Goal: Check status: Check status

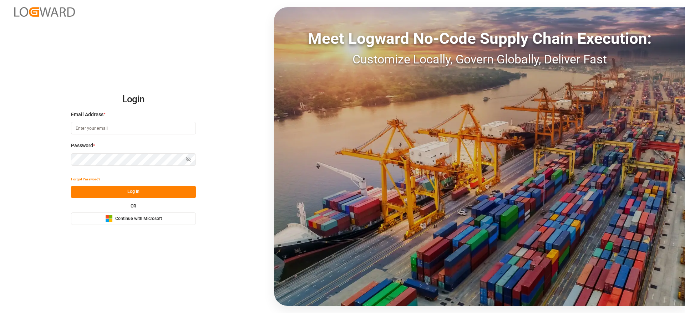
click at [116, 220] on span "Continue with Microsoft" at bounding box center [138, 219] width 47 height 6
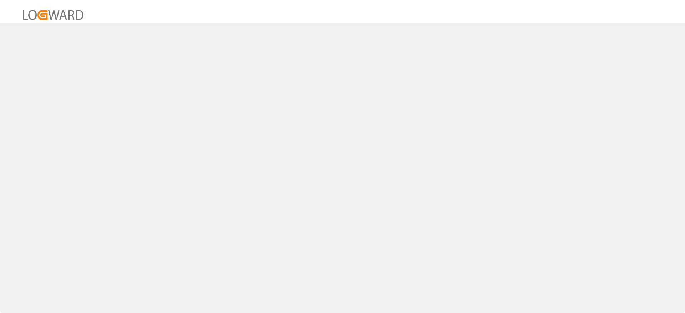
click at [118, 220] on div at bounding box center [342, 156] width 685 height 313
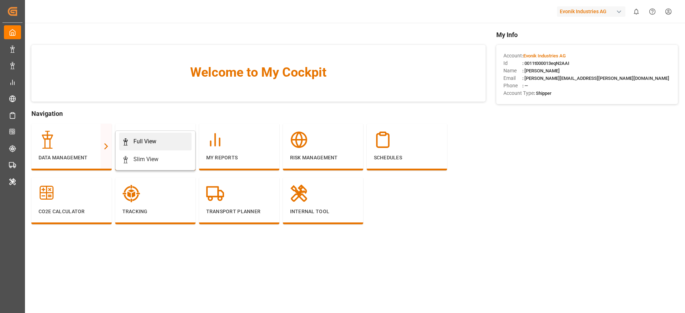
click at [142, 146] on link "Full View" at bounding box center [155, 142] width 72 height 18
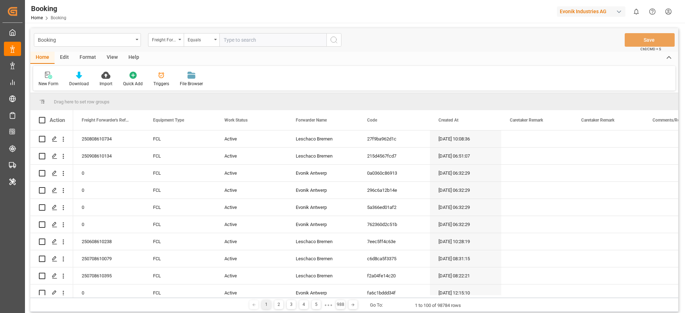
click at [85, 52] on div "Format" at bounding box center [87, 58] width 27 height 12
click at [47, 78] on icon at bounding box center [49, 75] width 6 height 7
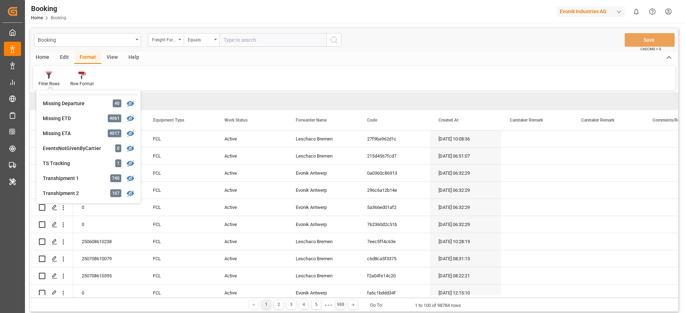
scroll to position [214, 0]
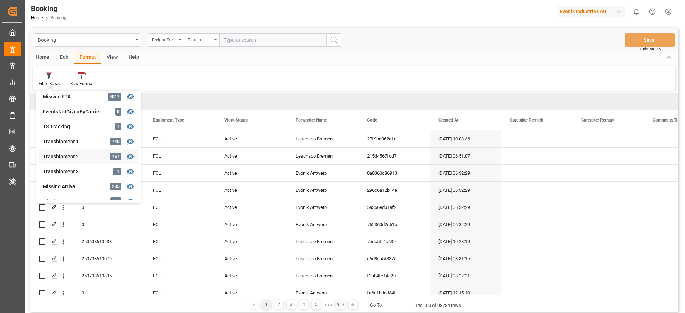
click at [85, 158] on div "Transhipment 2" at bounding box center [74, 156] width 62 height 7
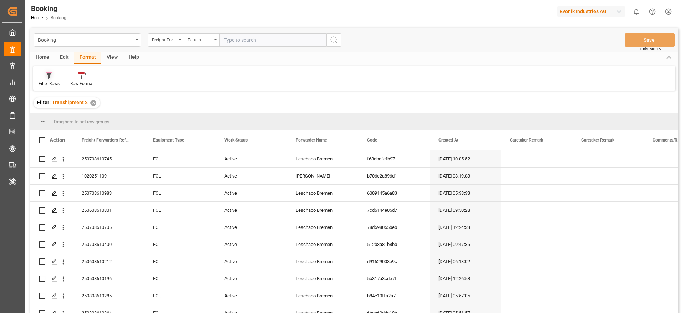
click at [49, 71] on div at bounding box center [49, 74] width 21 height 7
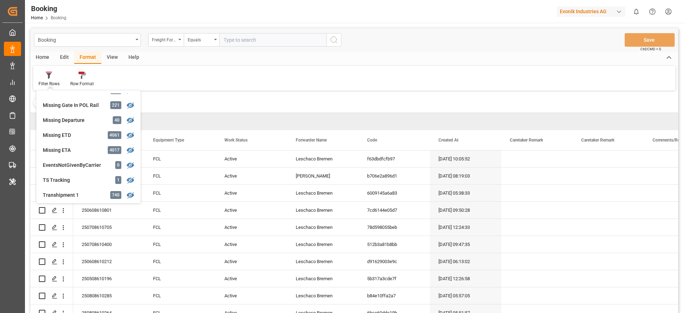
scroll to position [214, 0]
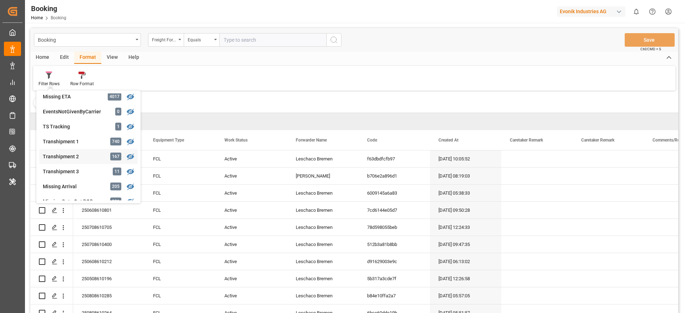
click at [91, 158] on div "Transhipment 2" at bounding box center [74, 156] width 62 height 7
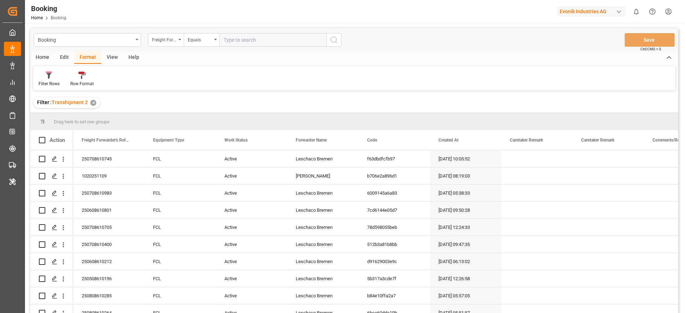
click at [104, 58] on div "View" at bounding box center [112, 58] width 22 height 12
click at [47, 88] on div "Default Standard Templates Save Template Reset Template" at bounding box center [354, 78] width 642 height 25
click at [47, 82] on div "Default" at bounding box center [46, 84] width 14 height 6
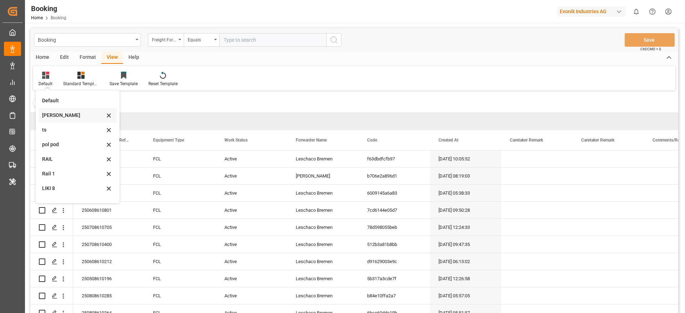
click at [59, 115] on div "Likitha" at bounding box center [73, 115] width 62 height 7
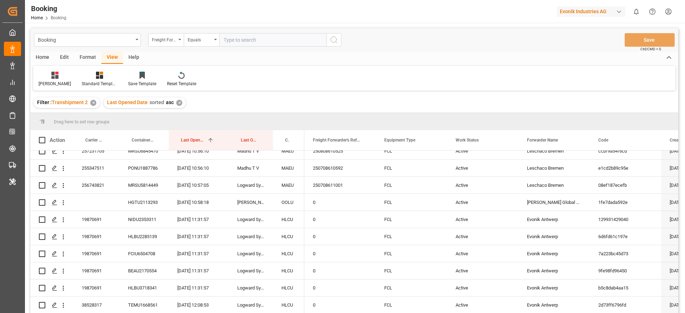
scroll to position [426, 0]
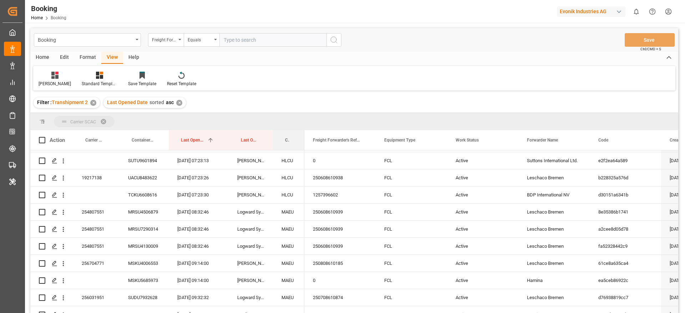
drag, startPoint x: 284, startPoint y: 136, endPoint x: 287, endPoint y: 126, distance: 11.2
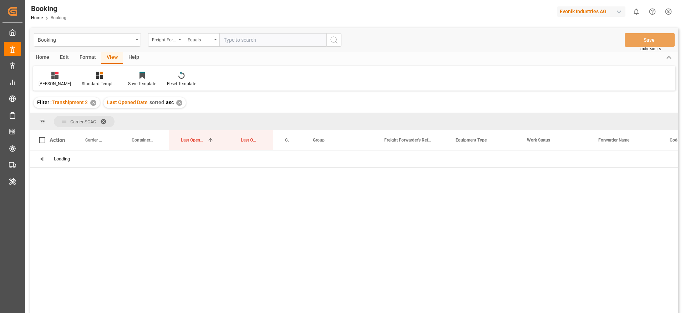
scroll to position [0, 0]
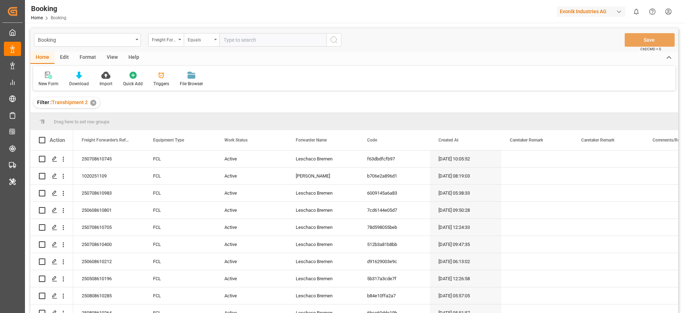
click at [184, 41] on div "Equals" at bounding box center [202, 40] width 36 height 14
click at [178, 40] on icon "open menu" at bounding box center [179, 39] width 3 height 1
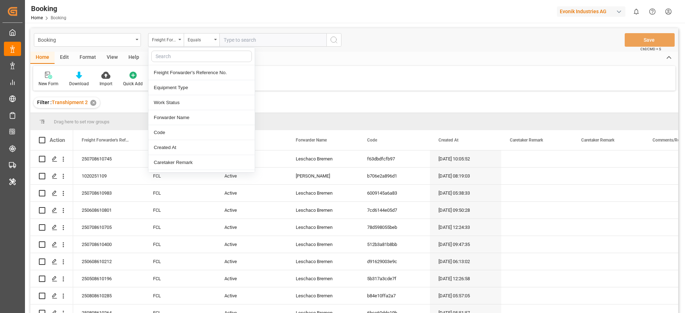
click at [169, 49] on div at bounding box center [201, 56] width 106 height 17
click at [170, 55] on input "text" at bounding box center [201, 56] width 101 height 11
type input "carr"
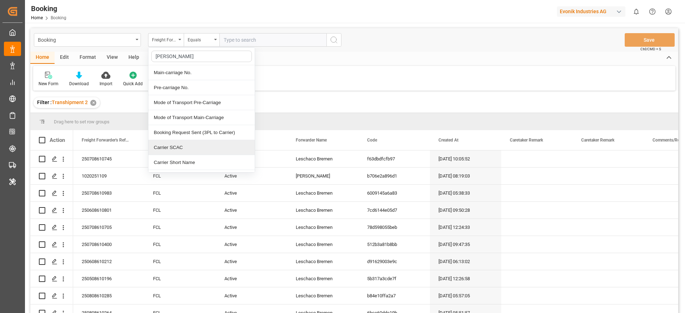
click at [183, 146] on div "Carrier SCAC" at bounding box center [201, 147] width 106 height 15
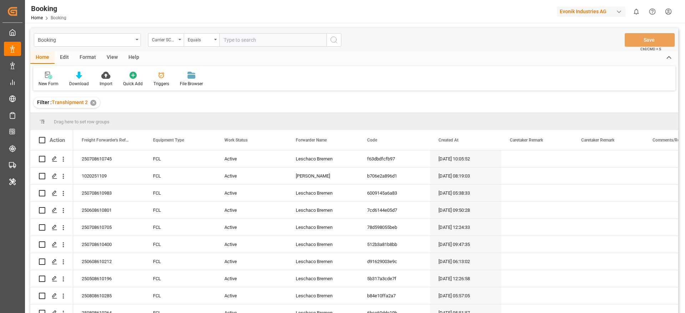
click at [238, 41] on input "text" at bounding box center [272, 40] width 107 height 14
type input "cmdu"
click at [108, 55] on div "View" at bounding box center [112, 58] width 22 height 12
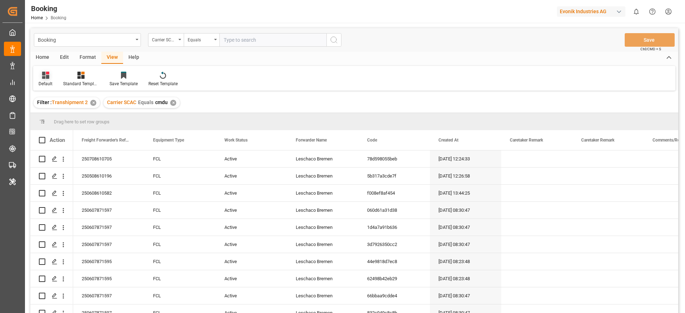
click at [46, 80] on div "Default" at bounding box center [45, 79] width 25 height 16
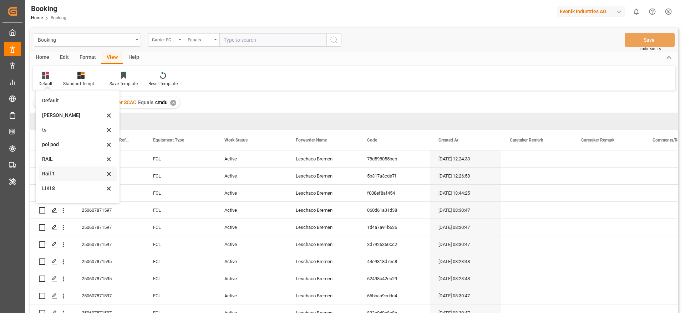
click at [62, 178] on div "Rail 1" at bounding box center [78, 174] width 78 height 15
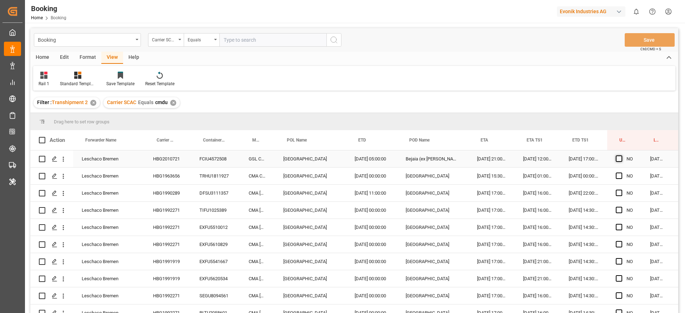
click at [618, 160] on span "Press SPACE to select this row." at bounding box center [619, 159] width 6 height 6
click at [621, 156] on input "Press SPACE to select this row." at bounding box center [621, 156] width 0 height 0
click at [618, 177] on span "Press SPACE to select this row." at bounding box center [619, 176] width 6 height 6
click at [621, 173] on input "Press SPACE to select this row." at bounding box center [621, 173] width 0 height 0
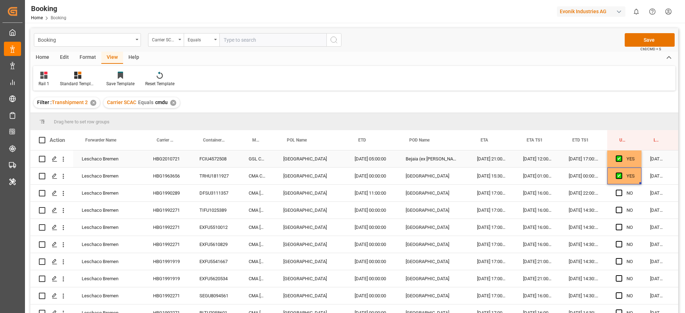
click at [181, 161] on div "HBG2010721" at bounding box center [168, 159] width 46 height 17
click at [173, 176] on div "HBG1963656" at bounding box center [168, 176] width 46 height 17
click at [65, 179] on icon "open menu" at bounding box center [63, 176] width 7 height 7
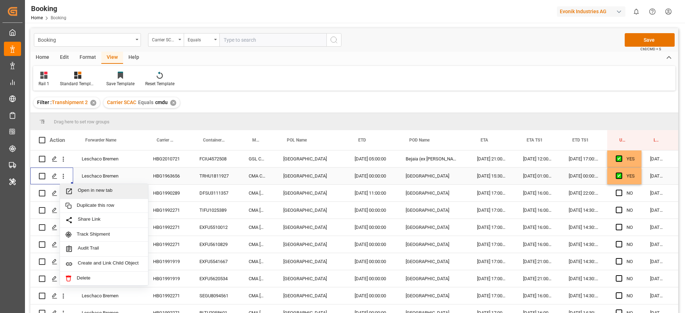
click at [81, 187] on div "Open in new tab" at bounding box center [104, 191] width 88 height 15
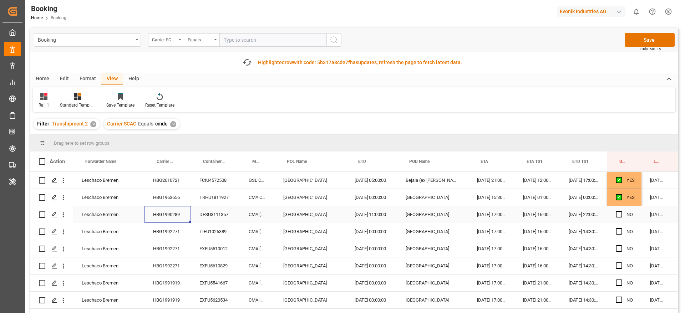
click at [175, 216] on div "HBG1990289" at bounding box center [168, 214] width 46 height 17
click at [160, 227] on div "HBG1992271" at bounding box center [168, 231] width 46 height 17
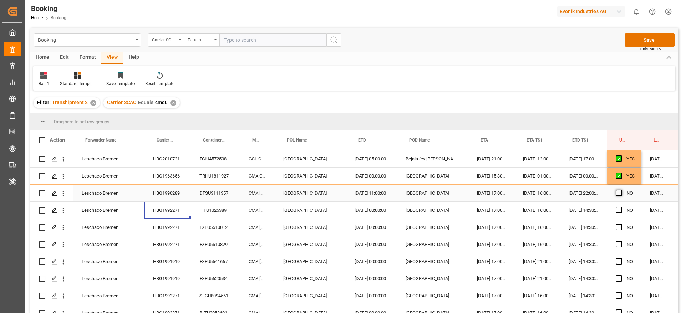
click at [621, 196] on span "Press SPACE to select this row." at bounding box center [619, 193] width 6 height 6
click at [621, 190] on input "Press SPACE to select this row." at bounding box center [621, 190] width 0 height 0
click at [66, 196] on icon "open menu" at bounding box center [63, 193] width 7 height 7
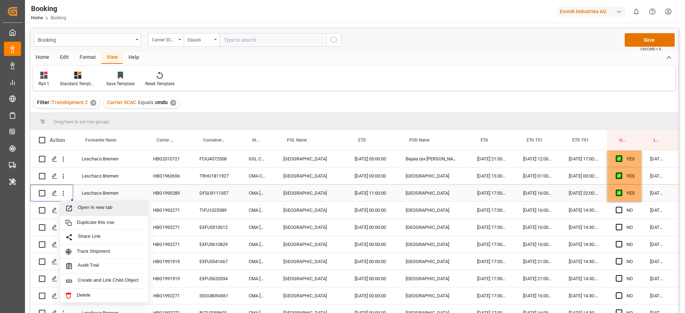
click at [91, 207] on span "Open in new tab" at bounding box center [110, 208] width 65 height 7
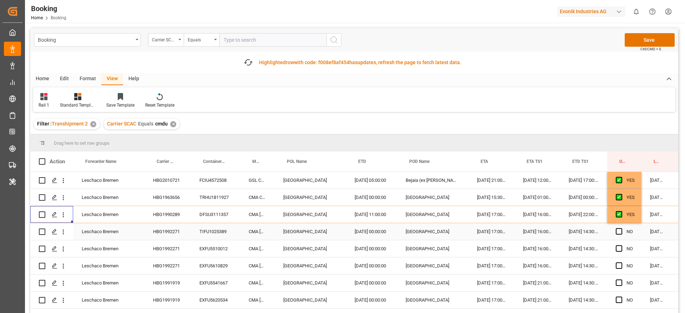
click at [166, 236] on div "HBG1992271" at bounding box center [168, 231] width 46 height 17
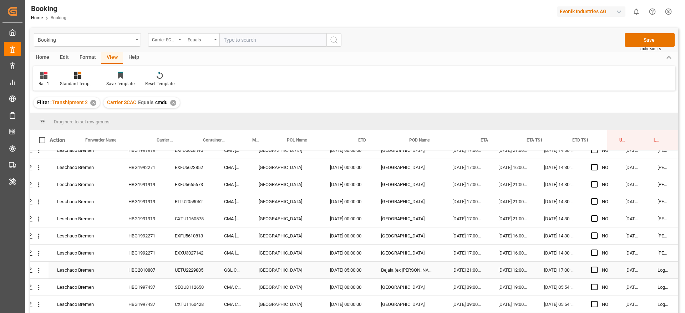
scroll to position [268, 27]
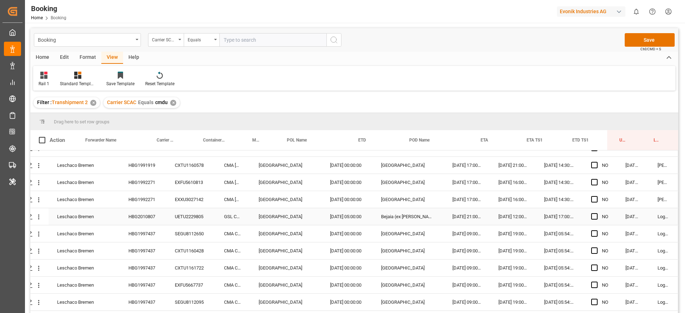
click at [151, 219] on div "HBG2010807" at bounding box center [143, 216] width 46 height 17
click at [149, 235] on div "HBG1997437" at bounding box center [143, 233] width 46 height 17
click at [594, 217] on span "Press SPACE to select this row." at bounding box center [594, 216] width 6 height 6
click at [597, 213] on input "Press SPACE to select this row." at bounding box center [597, 213] width 0 height 0
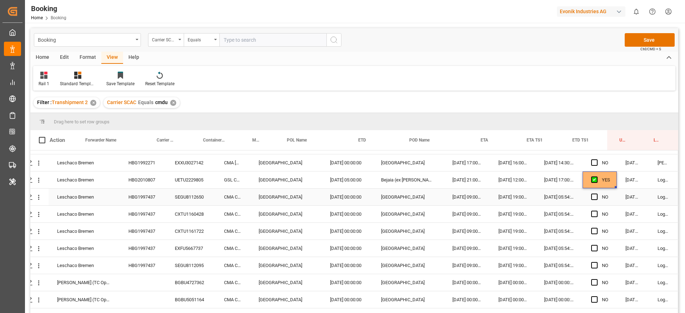
scroll to position [321, 27]
click at [593, 251] on span "Press SPACE to select this row." at bounding box center [594, 248] width 6 height 6
click at [597, 245] on input "Press SPACE to select this row." at bounding box center [597, 245] width 0 height 0
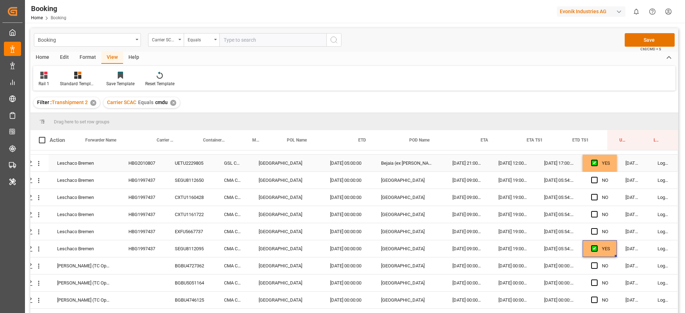
click at [603, 166] on div "YES" at bounding box center [606, 163] width 8 height 16
drag, startPoint x: 613, startPoint y: 170, endPoint x: 606, endPoint y: 244, distance: 74.5
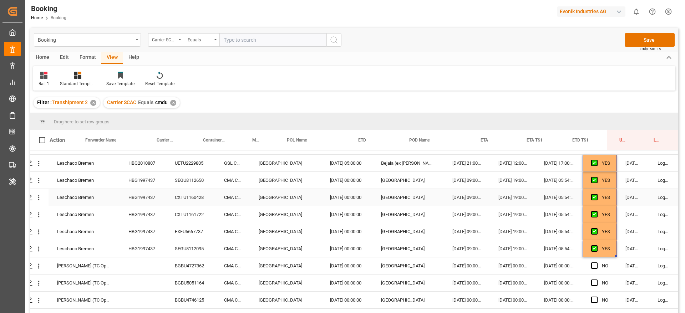
click at [149, 201] on div "HBG1997437" at bounding box center [143, 197] width 46 height 17
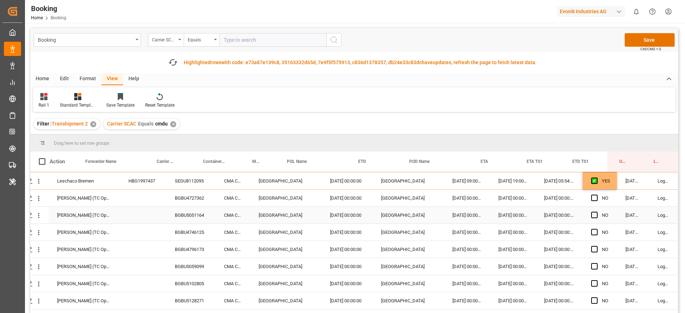
scroll to position [428, 27]
click at [189, 179] on div "BGBU4727362" at bounding box center [190, 180] width 49 height 17
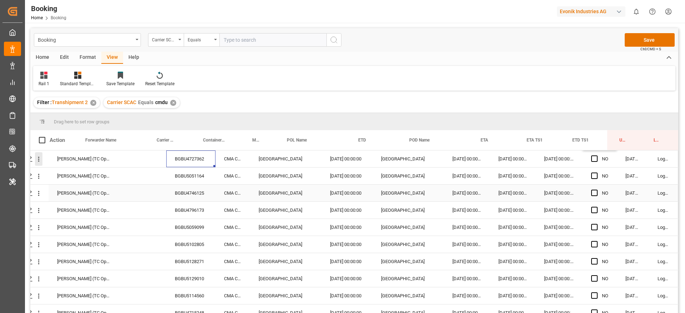
click at [37, 185] on div "Press SPACE to select this row." at bounding box center [27, 193] width 43 height 17
click at [184, 159] on div "BGBU4727362" at bounding box center [190, 159] width 49 height 17
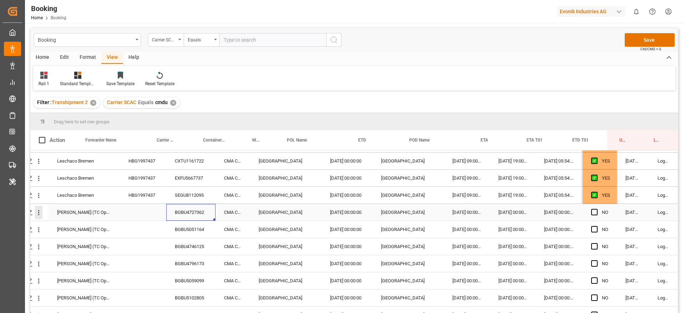
click at [38, 213] on icon "open menu" at bounding box center [38, 212] width 7 height 7
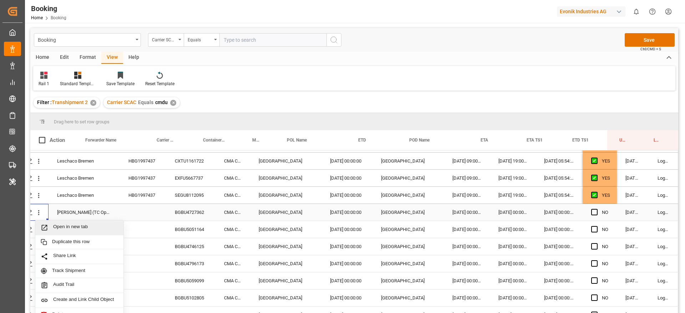
click at [70, 229] on span "Open in new tab" at bounding box center [85, 227] width 65 height 7
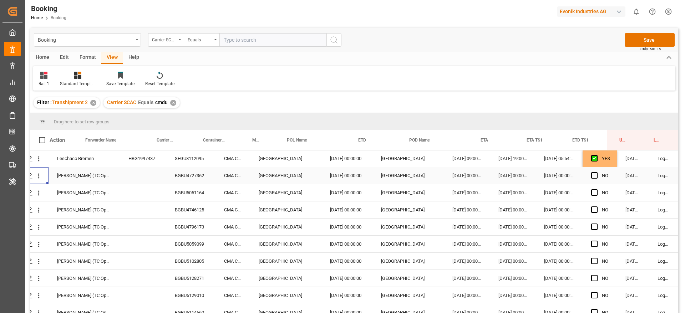
scroll to position [428, 27]
click at [187, 176] on div "BGBU5051164" at bounding box center [190, 176] width 49 height 17
click at [35, 177] on icon "open menu" at bounding box center [38, 176] width 7 height 7
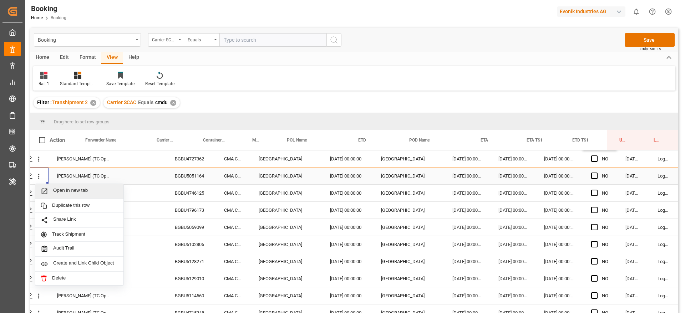
click at [47, 188] on span "Press SPACE to select this row." at bounding box center [47, 191] width 12 height 7
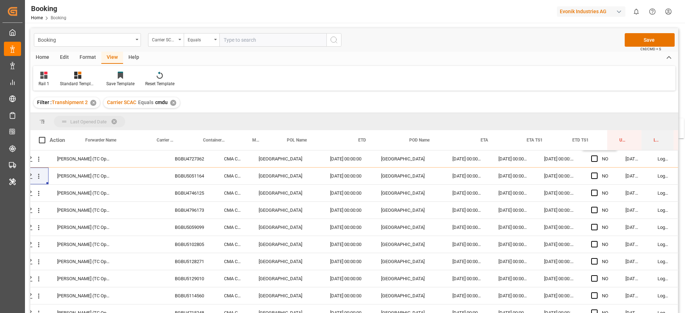
drag, startPoint x: 654, startPoint y: 142, endPoint x: 655, endPoint y: 123, distance: 19.3
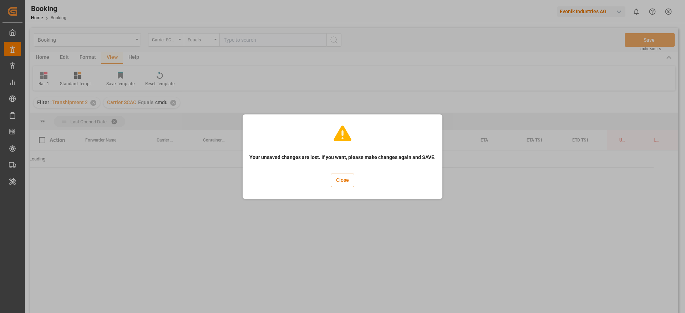
scroll to position [0, 27]
click at [333, 178] on button "Close" at bounding box center [343, 181] width 24 height 14
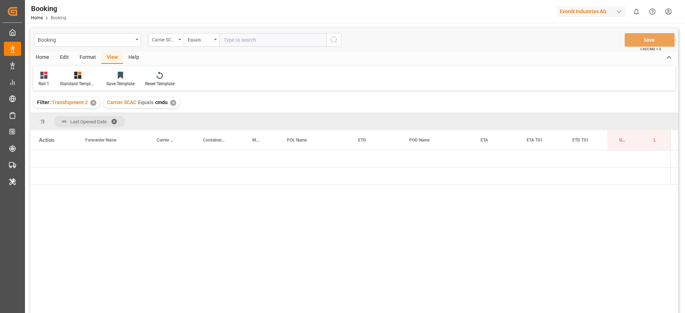
scroll to position [0, 0]
click at [116, 121] on span at bounding box center [116, 121] width 11 height 6
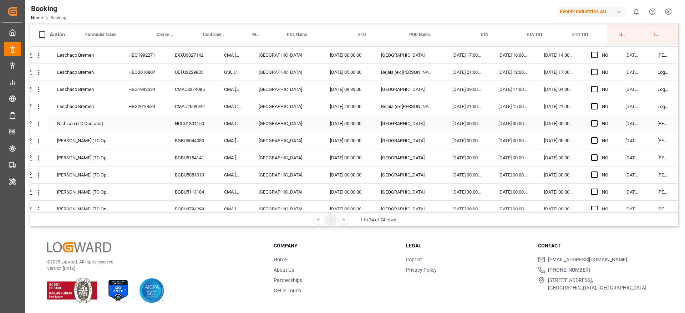
scroll to position [784, 27]
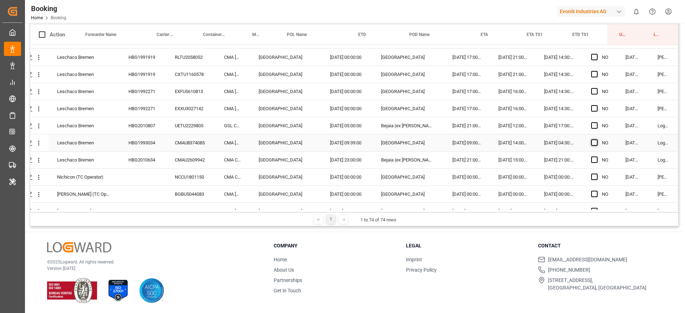
click at [591, 140] on span "Press SPACE to select this row." at bounding box center [594, 143] width 6 height 6
click at [597, 140] on input "Press SPACE to select this row." at bounding box center [597, 140] width 0 height 0
click at [592, 159] on span "Press SPACE to select this row." at bounding box center [594, 160] width 6 height 6
click at [597, 157] on input "Press SPACE to select this row." at bounding box center [597, 157] width 0 height 0
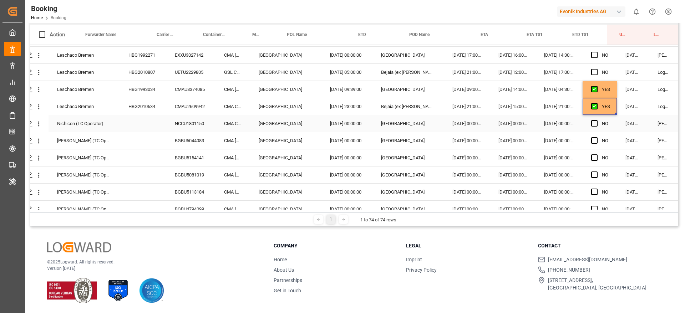
click at [187, 123] on div "NCCU1801150" at bounding box center [190, 123] width 49 height 17
click at [193, 137] on div "BGBU5044083" at bounding box center [190, 140] width 49 height 17
click at [591, 124] on span "Press SPACE to select this row." at bounding box center [594, 123] width 6 height 6
click at [597, 120] on input "Press SPACE to select this row." at bounding box center [597, 120] width 0 height 0
click at [38, 125] on icon "open menu" at bounding box center [38, 123] width 7 height 7
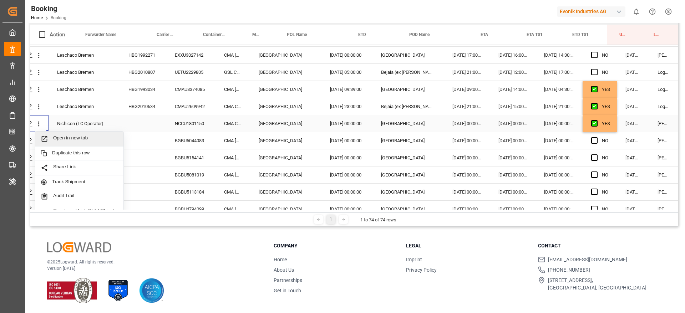
click at [63, 133] on div "Open in new tab" at bounding box center [79, 139] width 88 height 15
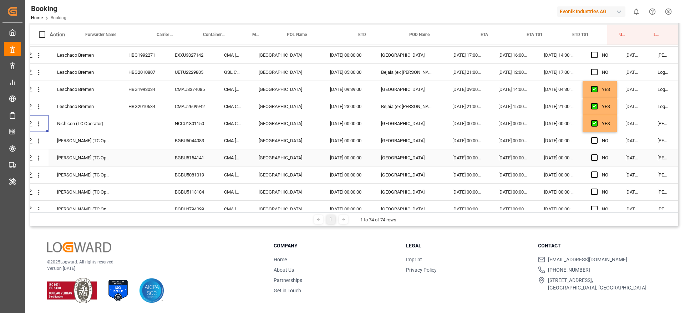
click at [190, 164] on div "BGBU5154141" at bounding box center [190, 157] width 49 height 17
click at [429, 153] on div "[GEOGRAPHIC_DATA]" at bounding box center [408, 157] width 71 height 17
click at [195, 154] on div "BGBU5154141" at bounding box center [190, 157] width 49 height 17
click at [591, 141] on span "Press SPACE to select this row." at bounding box center [594, 140] width 6 height 6
click at [597, 137] on input "Press SPACE to select this row." at bounding box center [597, 137] width 0 height 0
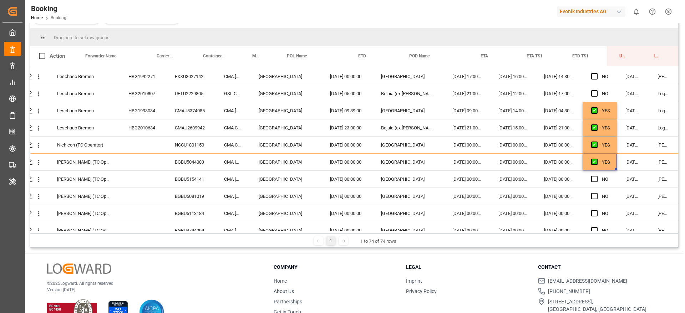
scroll to position [127, 0]
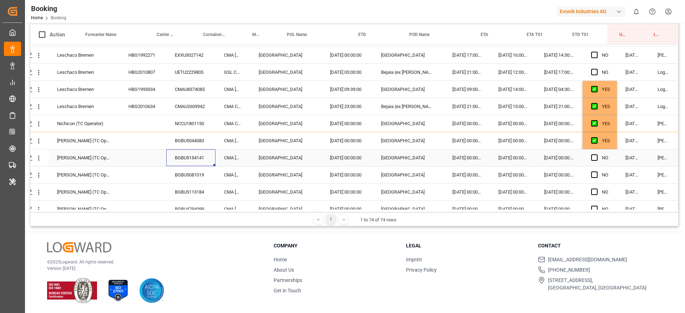
click at [194, 155] on div "BGBU5154141" at bounding box center [190, 157] width 49 height 17
click at [193, 175] on div "BGBU5081019" at bounding box center [190, 175] width 49 height 17
click at [595, 159] on span "Press SPACE to select this row." at bounding box center [594, 157] width 6 height 6
click at [597, 154] on input "Press SPACE to select this row." at bounding box center [597, 154] width 0 height 0
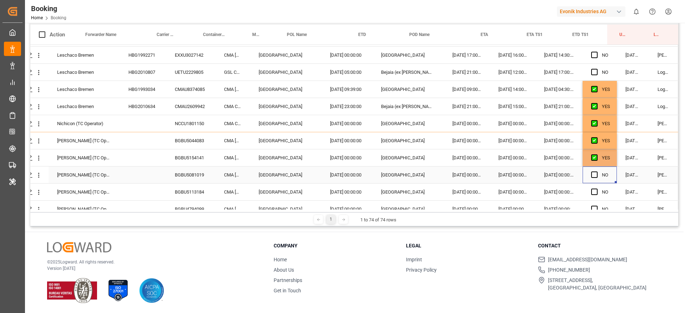
click at [588, 174] on div "NO" at bounding box center [600, 175] width 34 height 17
click at [591, 177] on span "Press SPACE to select this row." at bounding box center [594, 175] width 6 height 6
click at [597, 172] on input "Press SPACE to select this row." at bounding box center [597, 172] width 0 height 0
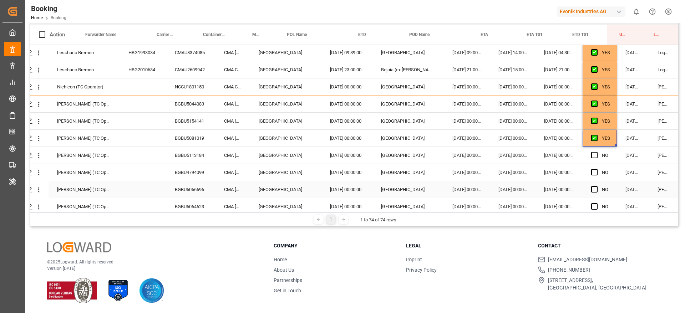
scroll to position [891, 27]
click at [593, 137] on span "Press SPACE to select this row." at bounding box center [594, 138] width 6 height 6
click at [597, 135] on input "Press SPACE to select this row." at bounding box center [597, 135] width 0 height 0
click at [592, 150] on div "Press SPACE to select this row." at bounding box center [596, 156] width 11 height 16
click at [591, 157] on span "Press SPACE to select this row." at bounding box center [594, 155] width 6 height 6
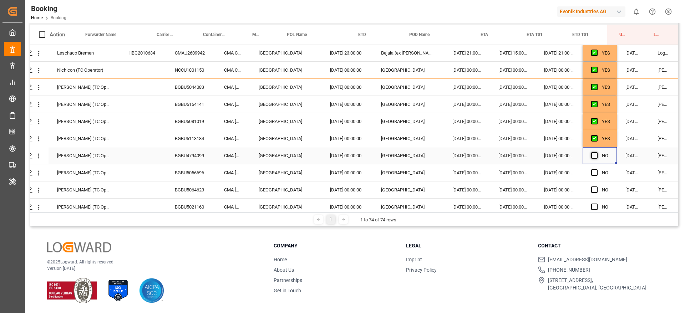
click at [597, 152] on input "Press SPACE to select this row." at bounding box center [597, 152] width 0 height 0
click at [592, 171] on span "Press SPACE to select this row." at bounding box center [594, 172] width 6 height 6
click at [597, 169] on input "Press SPACE to select this row." at bounding box center [597, 169] width 0 height 0
click at [593, 188] on span "Press SPACE to select this row." at bounding box center [594, 190] width 6 height 6
click at [597, 187] on input "Press SPACE to select this row." at bounding box center [597, 187] width 0 height 0
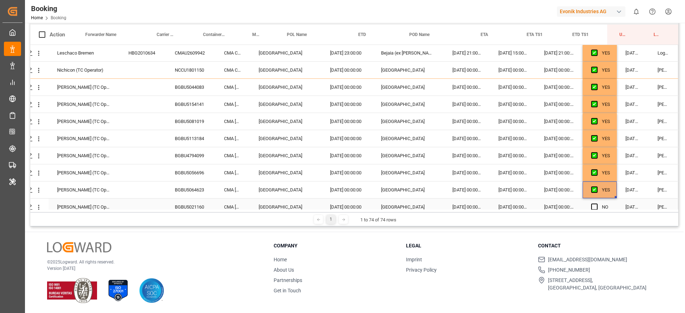
click at [593, 203] on div "Press SPACE to select this row." at bounding box center [596, 207] width 11 height 16
click at [593, 205] on span "Press SPACE to select this row." at bounding box center [594, 207] width 6 height 6
click at [597, 204] on input "Press SPACE to select this row." at bounding box center [597, 204] width 0 height 0
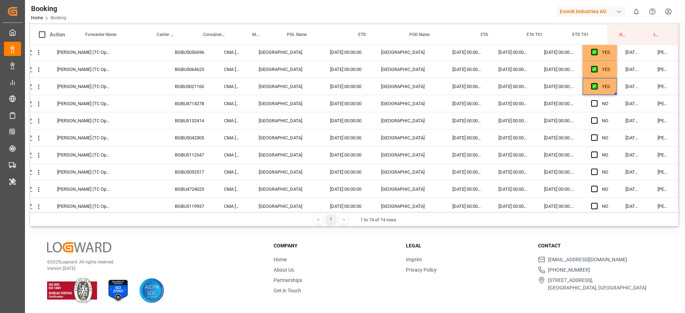
scroll to position [1051, 27]
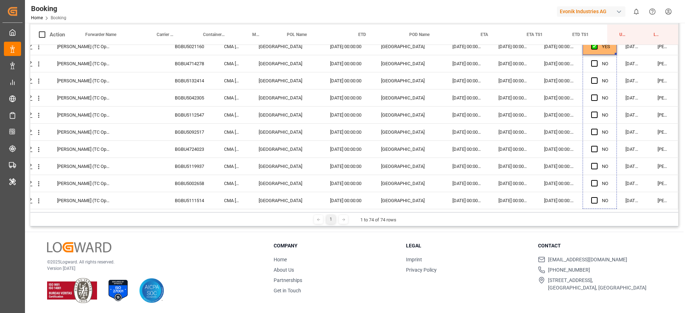
drag, startPoint x: 612, startPoint y: 53, endPoint x: 600, endPoint y: 235, distance: 183.1
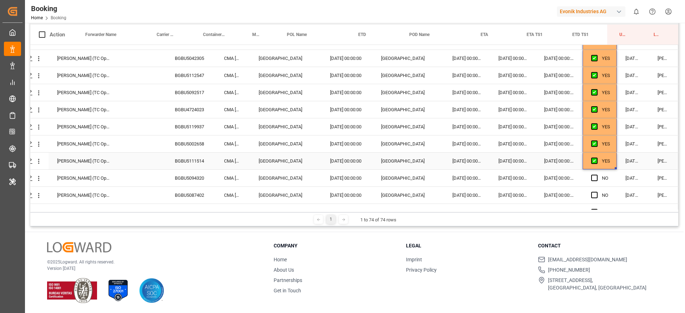
scroll to position [1105, 27]
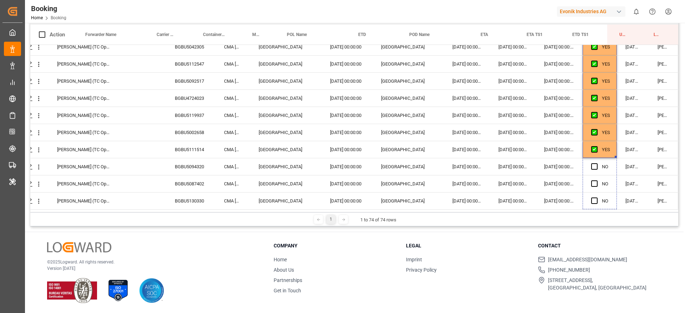
drag, startPoint x: 614, startPoint y: 155, endPoint x: 607, endPoint y: 209, distance: 54.7
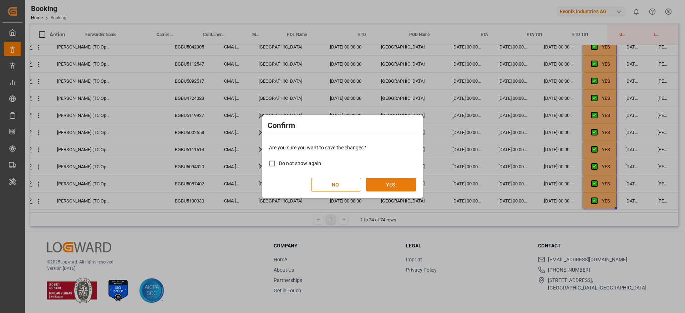
click at [389, 188] on button "YES" at bounding box center [391, 185] width 50 height 14
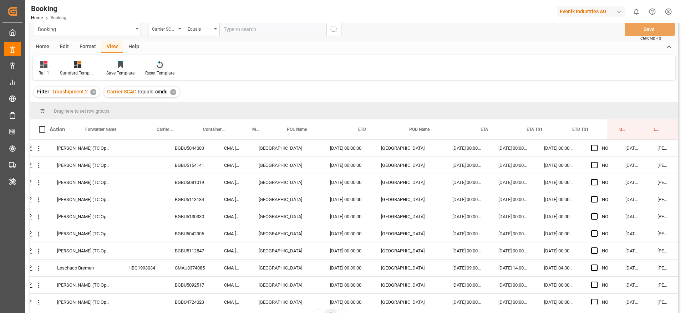
scroll to position [0, 0]
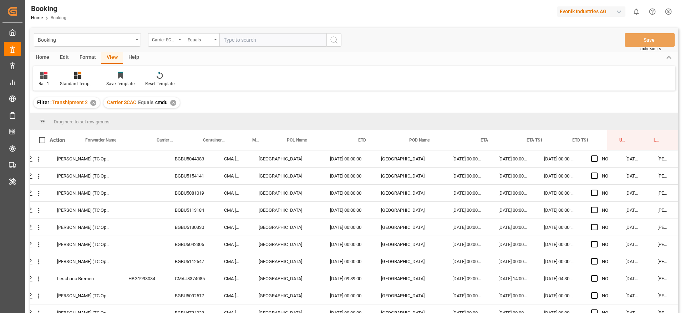
click at [173, 104] on div "✕" at bounding box center [173, 103] width 6 height 6
click at [231, 33] on input "text" at bounding box center [272, 40] width 107 height 14
type input "hlcu"
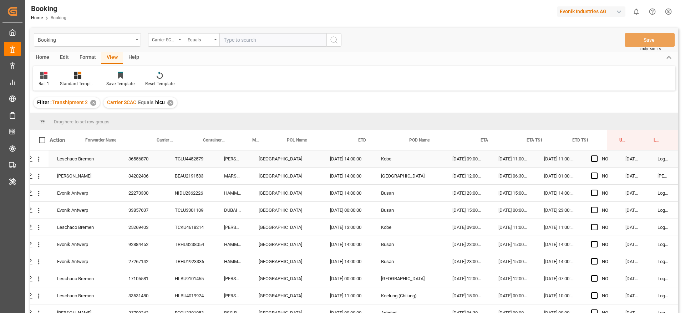
click at [151, 156] on div "36556870" at bounding box center [143, 159] width 46 height 17
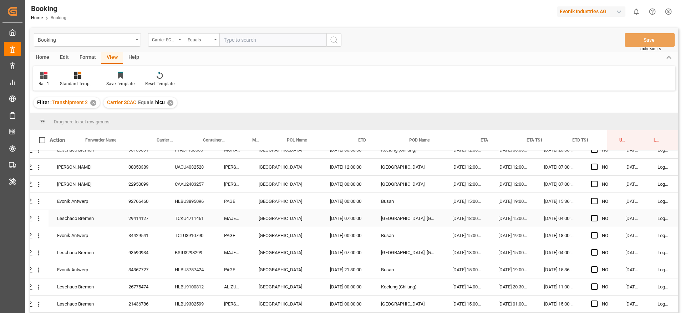
scroll to position [0, 27]
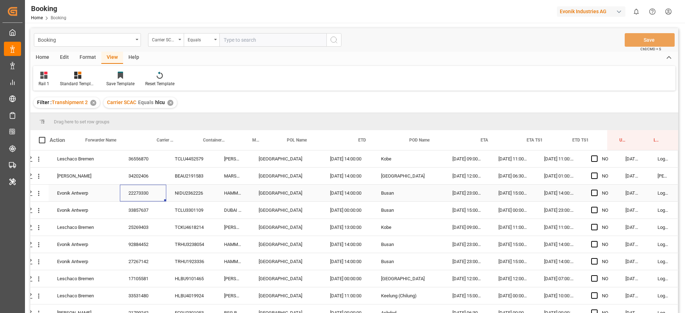
click at [145, 188] on div "22273330" at bounding box center [143, 193] width 46 height 17
click at [592, 161] on span "Press SPACE to select this row." at bounding box center [594, 159] width 6 height 6
click at [597, 156] on input "Press SPACE to select this row." at bounding box center [597, 156] width 0 height 0
click at [592, 190] on span "Press SPACE to select this row." at bounding box center [594, 193] width 6 height 6
click at [597, 190] on input "Press SPACE to select this row." at bounding box center [597, 190] width 0 height 0
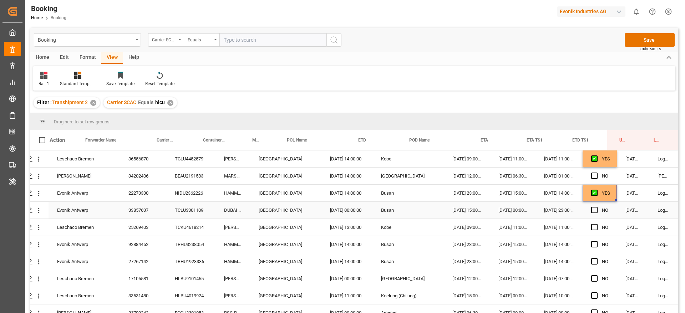
click at [148, 208] on div "33857637" at bounding box center [143, 210] width 46 height 17
click at [218, 217] on div "DUBAI EXPRESS" at bounding box center [233, 210] width 35 height 17
click at [199, 210] on div "TCLU3301109" at bounding box center [190, 210] width 49 height 17
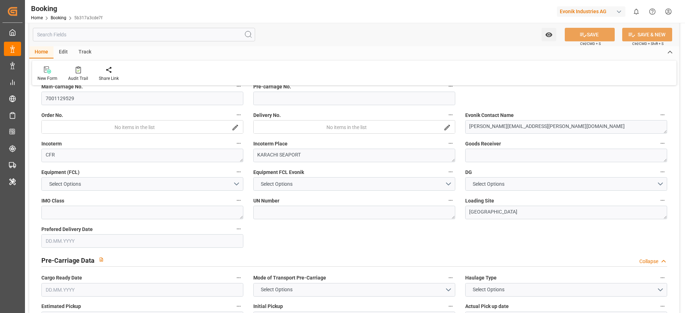
type input "7001129530"
type input "9410741"
type input "CMACGM"
type input "CMA CGM Group"
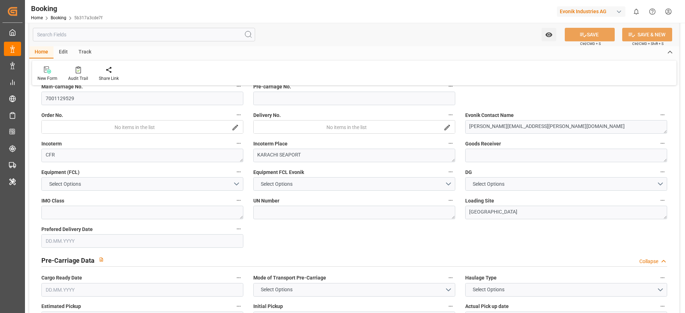
type input "NLRTM"
type input "PKKHI"
type input "OMSOH"
type input "AEJEA"
type input "0"
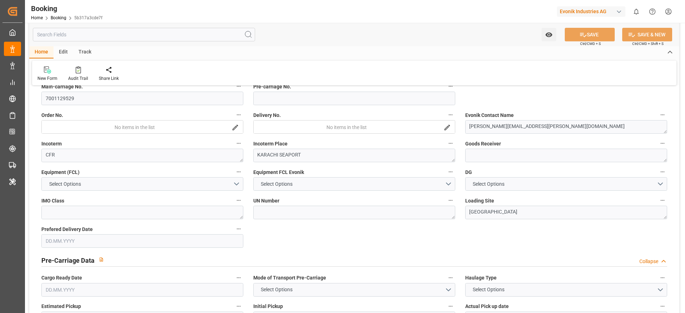
type input "-46"
type input "NLRTM"
type input "PKKHI"
type input "9243605"
type input "9367827"
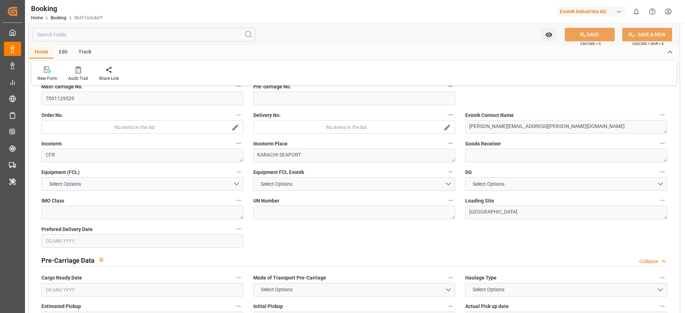
type input "9367827"
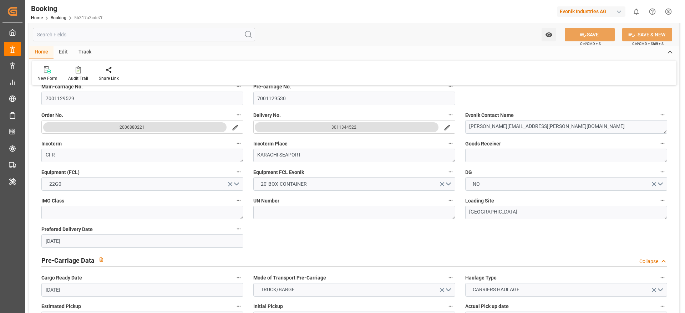
type input "01.04.2025 12:26"
type input "[DATE]"
type input "15.06.2025"
type input "[DATE]"
type input "13.05.2025 00:00"
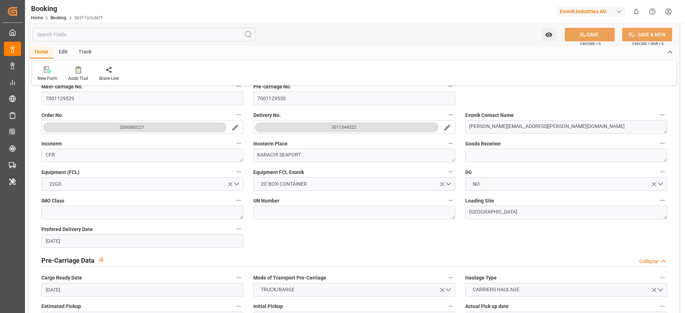
type input "13.05.2025 00:00"
type input "02.04.2025"
type input "[DATE]"
type input "27.05.2025 00:00"
type input "24.05.2025 00:00"
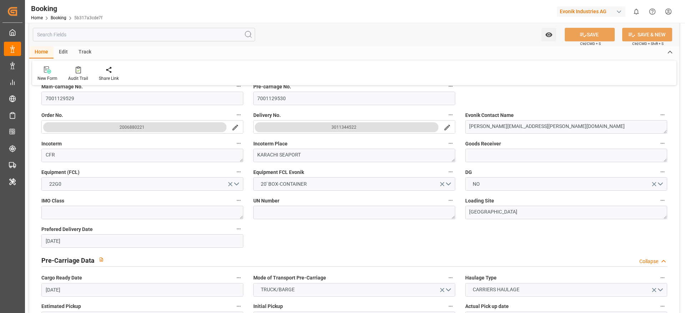
type input "[DATE]"
type input "26.05.2025 21:30"
type input "19.05.2025 09:09"
type input "31.08.2025 15:30"
type input "15.06.2025 00:00"
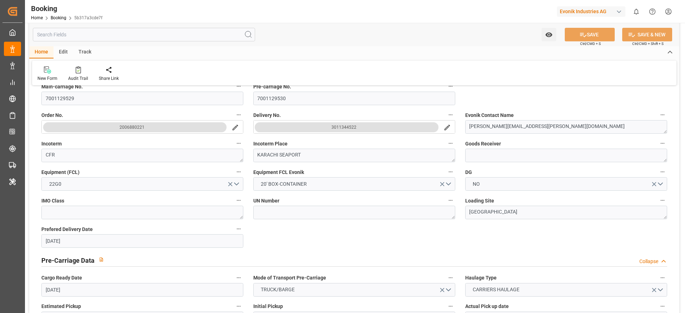
type input "12.07.2025"
type input "20.07.2025 01:00"
type input "20.07.2025 00:00"
type input "20.07.2025 06:30"
type input "07.08.2025 00:00"
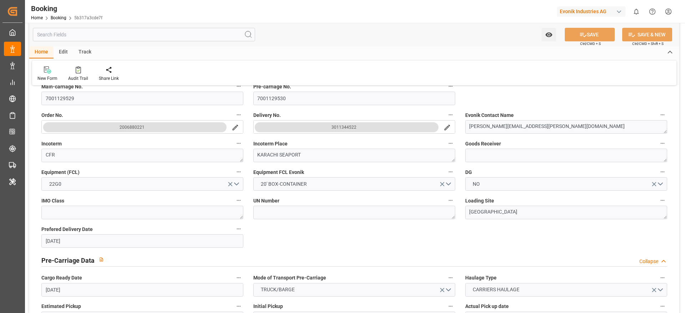
type input "06.08.2025 00:00"
type input "31.07.2025 18:12"
type input "01.08.2025 19:00"
type input "01.08.2025 21:00"
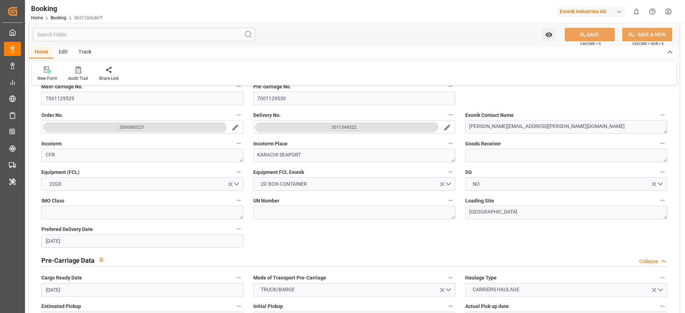
type input "27.08.2025 10:00"
type input "07.08.2025 00:00"
type input "[DATE]"
type input "20.08.2025 05:55"
type input "[DATE]"
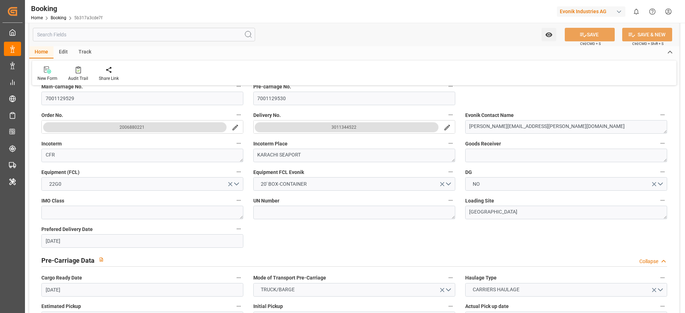
type input "14.05.2025 06:01"
type input "17.05.2025 08:19"
type input "26.05.2025 04:43"
type input "26.05.2025 22:53"
type input "20.07.2025 01:00"
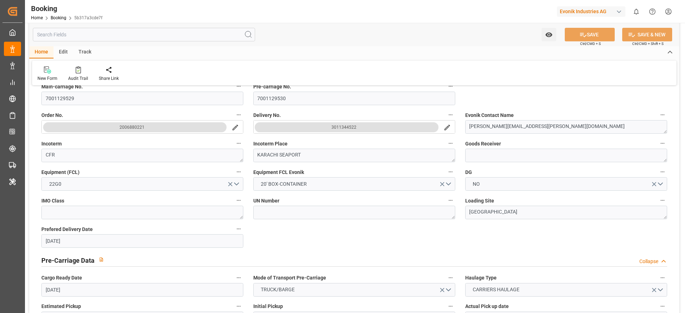
type input "20.07.2025 01:46"
type input "20.07.2025 20:44"
type input "20.07.2025 09:47"
type input "31.07.2025 05:09"
type input "07.08.2025 00:00"
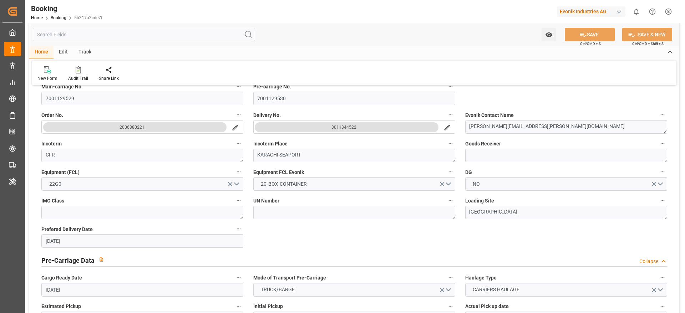
type input "31.07.2025 14:30"
type input "01.08.2025 21:00"
type input "02.08.2025 03:58"
type input "01.08.2025 22:02"
type input "10.08.2025 10:00"
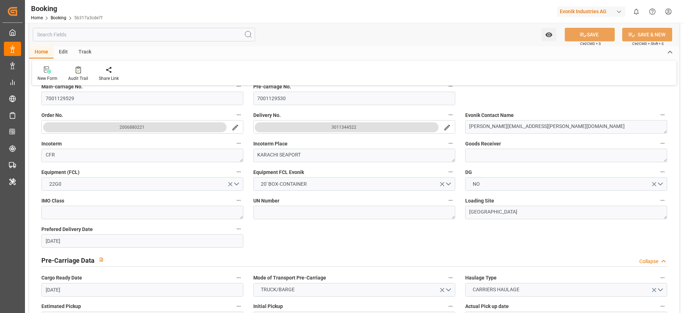
type input "14.08.2025 15:30"
type input "15.08.2025 03:24"
type input "19.08.2025 03:24"
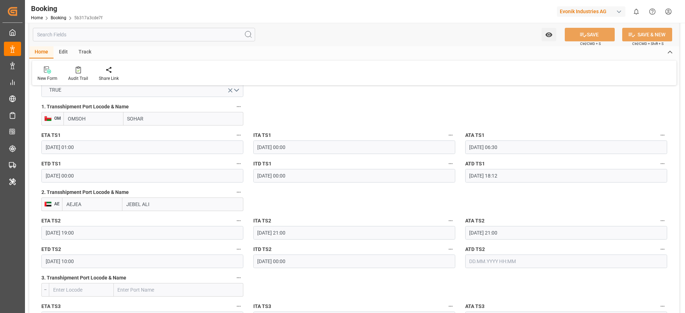
scroll to position [856, 0]
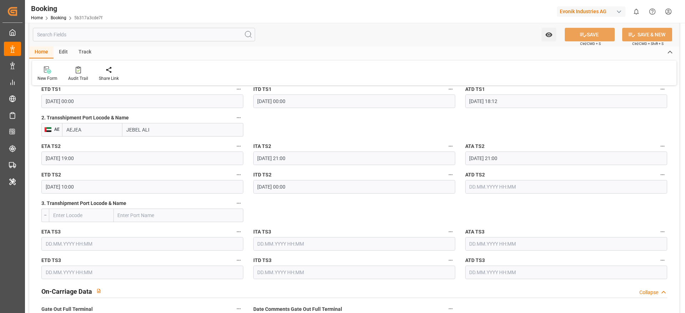
click at [99, 130] on input "AEJEA" at bounding box center [92, 130] width 60 height 14
click at [93, 144] on span "AEJEA - Jebel Ali" at bounding box center [91, 149] width 48 height 13
type input "AEJEA"
type input "Jebel Ali"
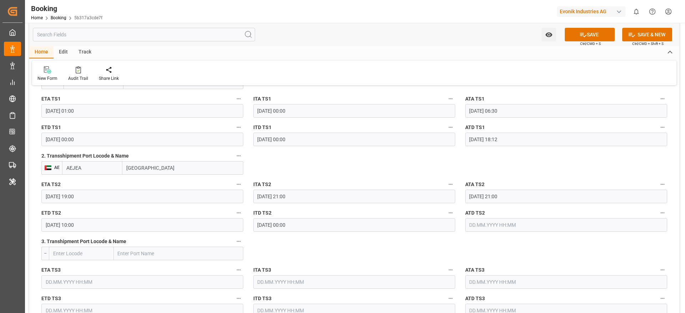
scroll to position [803, 0]
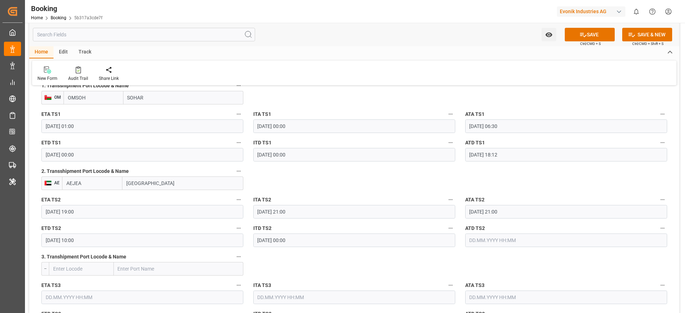
click at [100, 98] on input "OMSOH" at bounding box center [94, 98] width 60 height 14
click at [89, 116] on span "OMSOH - Sohar" at bounding box center [84, 114] width 33 height 6
type input "OMSOH"
type input "Sohar"
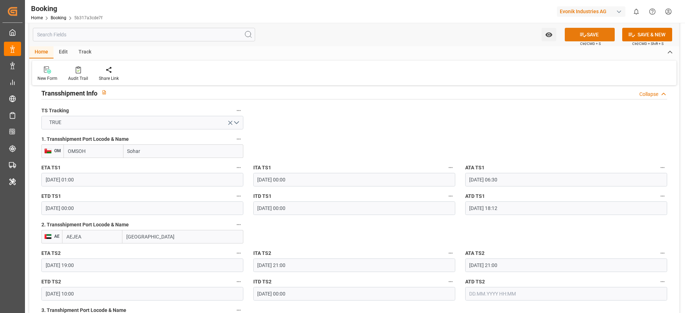
click at [592, 37] on button "SAVE" at bounding box center [590, 35] width 50 height 14
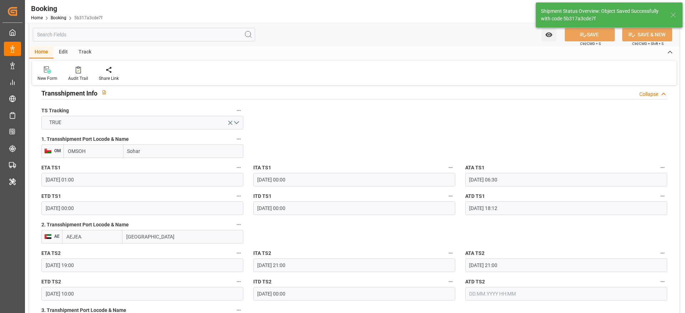
type textarea "[PERSON_NAME]"
type input "20.08.2025 07:13"
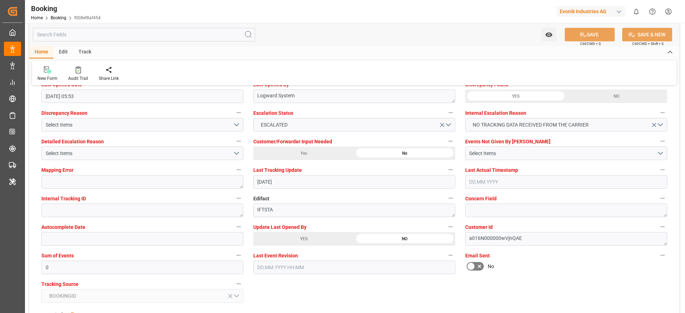
scroll to position [1338, 0]
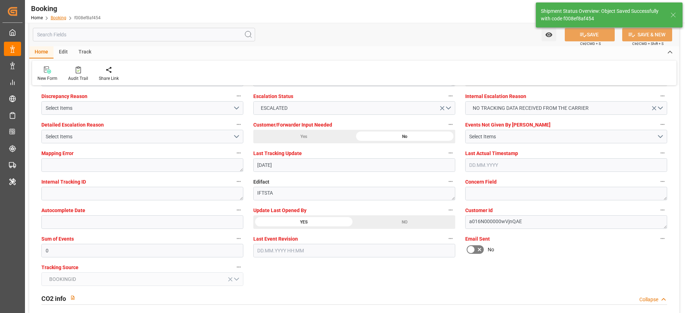
type textarea "[PERSON_NAME]"
type input "20.08.2025 07:14"
click at [55, 16] on link "Booking" at bounding box center [59, 17] width 16 height 5
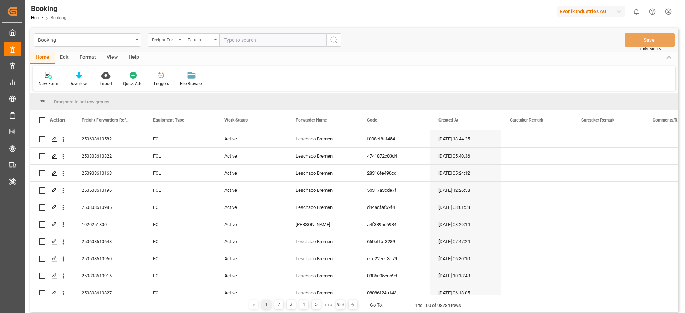
click at [172, 40] on div "Freight Forwarder's Reference No." at bounding box center [164, 39] width 24 height 8
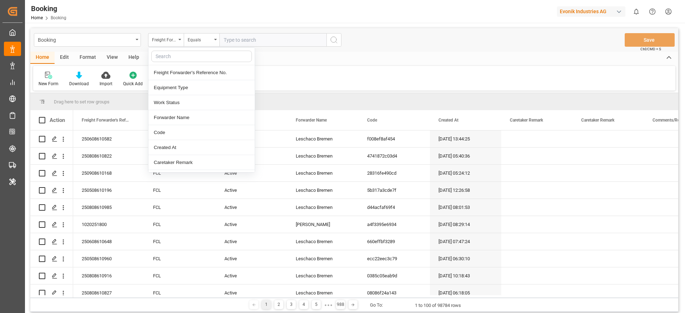
click at [174, 58] on input "text" at bounding box center [201, 56] width 101 height 11
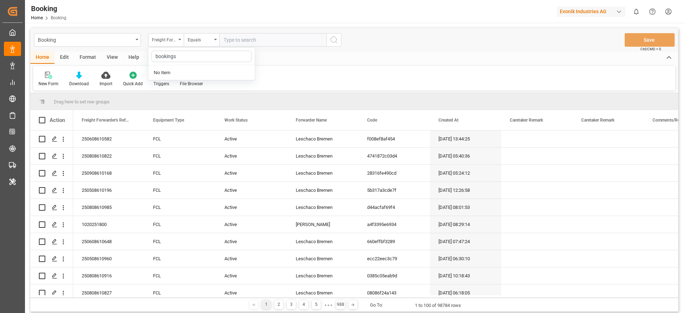
type input "booking"
click at [197, 102] on div "Carrier Booking No." at bounding box center [201, 102] width 106 height 15
click at [255, 42] on input "text" at bounding box center [272, 40] width 107 height 14
paste input "HBG1992271"
type input "HBG1992271"
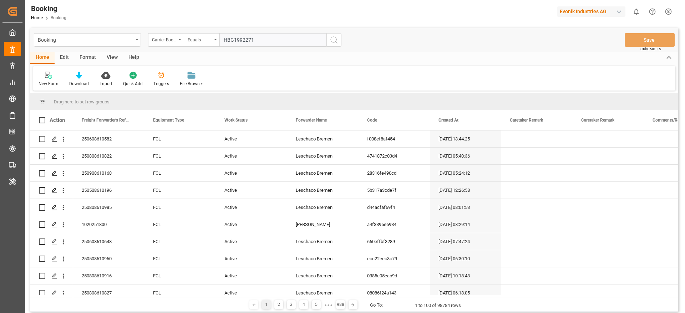
click at [340, 45] on button "search button" at bounding box center [333, 40] width 15 height 14
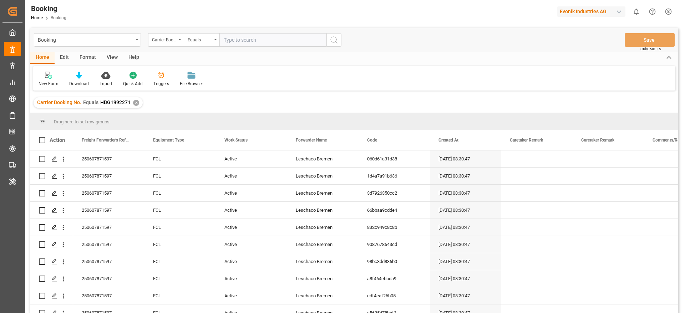
click at [110, 60] on div "View" at bounding box center [112, 58] width 22 height 12
click at [41, 75] on div at bounding box center [46, 74] width 14 height 7
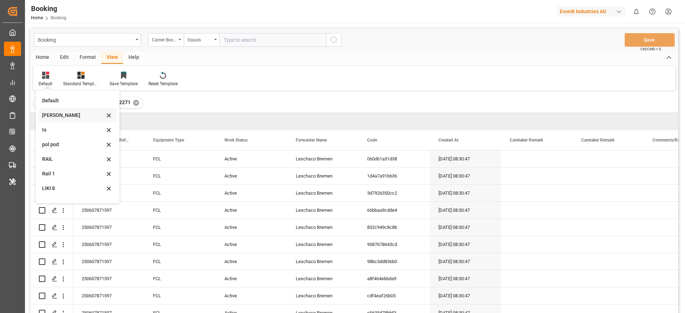
click at [59, 113] on div "[PERSON_NAME]" at bounding box center [73, 115] width 62 height 7
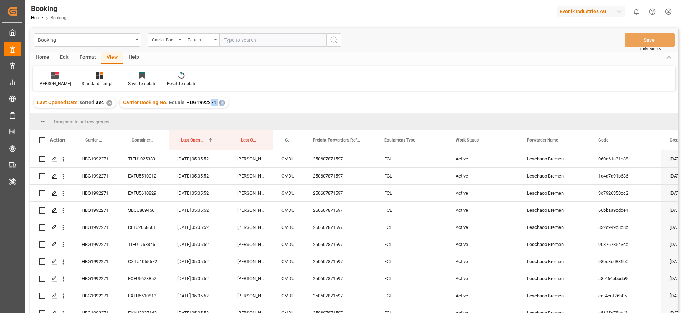
drag, startPoint x: 207, startPoint y: 107, endPoint x: 220, endPoint y: 106, distance: 13.0
click at [230, 107] on div "Last Opened Date sorted asc ✕ Carrier Booking No. Equals HBG1992271 ✕" at bounding box center [354, 103] width 648 height 20
click at [220, 102] on div "✕" at bounding box center [222, 103] width 6 height 6
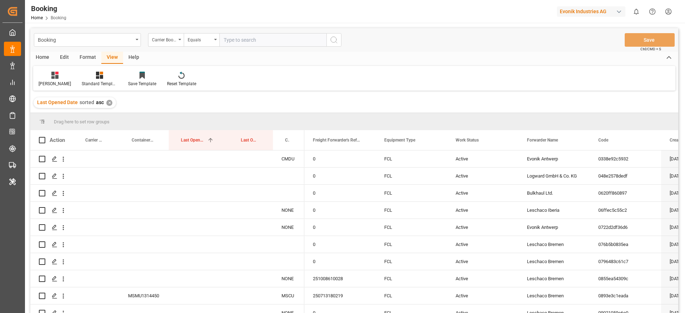
click at [242, 39] on input "text" at bounding box center [272, 40] width 107 height 14
paste input "HBG1997437"
type input "HBG1997437"
click at [332, 40] on icon "search button" at bounding box center [334, 40] width 9 height 9
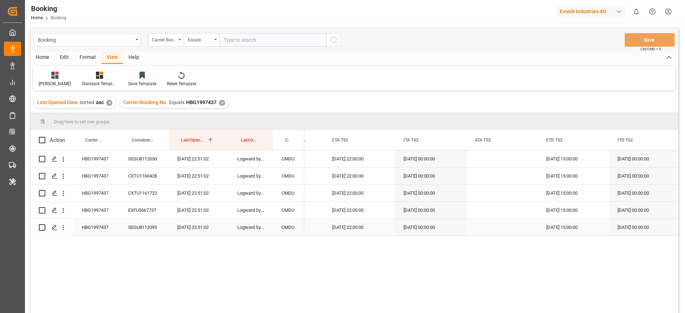
click at [483, 227] on div "Press SPACE to select this row." at bounding box center [501, 227] width 71 height 17
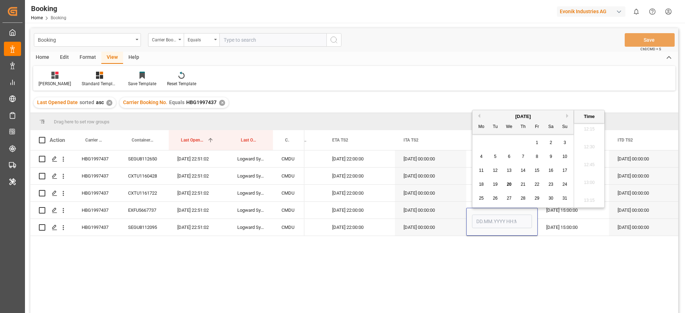
click at [512, 184] on div "20" at bounding box center [509, 185] width 9 height 9
type input "20.08.2025 00:00"
click at [515, 254] on div "ID IDJKT 19.08.2025 22:00:00 20.08.2025 00:00:00 31.08.2025 15:00:00 20.08.2025…" at bounding box center [491, 234] width 374 height 167
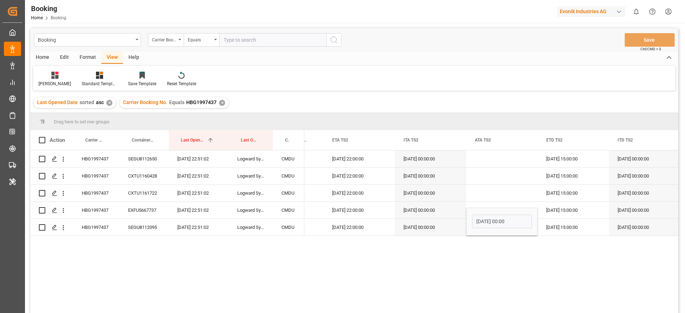
click at [510, 221] on input "20.08.2025 00:00" at bounding box center [502, 222] width 60 height 14
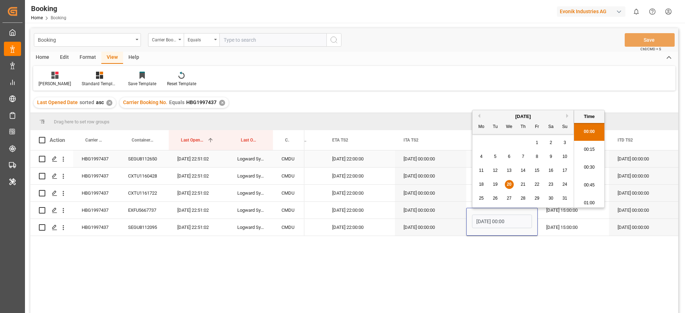
click at [464, 163] on div "20.08.2025 00:00:00" at bounding box center [430, 159] width 71 height 17
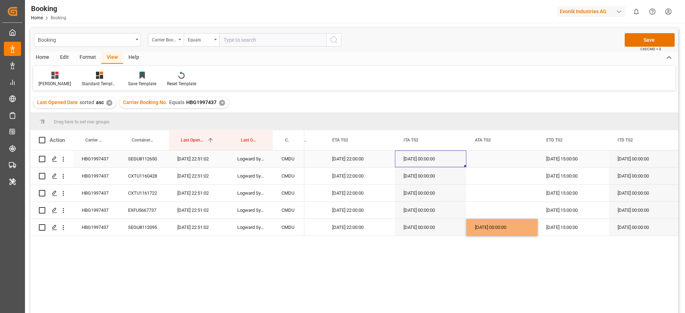
click at [481, 162] on div "Press SPACE to select this row." at bounding box center [501, 159] width 71 height 17
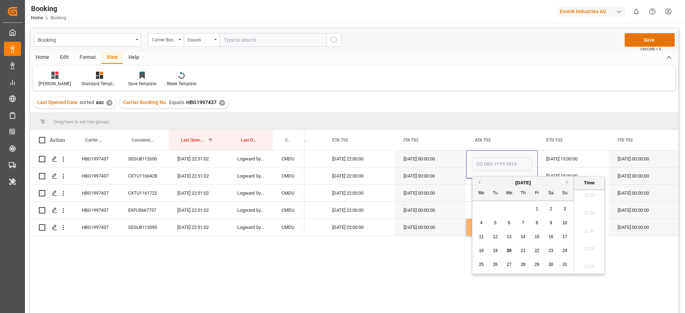
click at [506, 249] on div "20" at bounding box center [509, 251] width 9 height 9
type input "20.08.2025 00:00"
click at [547, 161] on div "31.08.2025 15:00:00" at bounding box center [573, 159] width 71 height 17
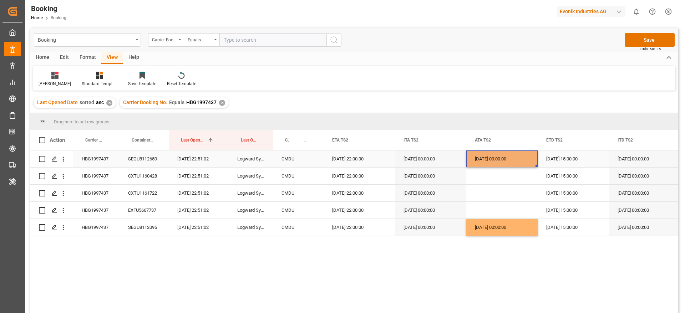
click at [515, 162] on div "20.08.2025 00:00:00" at bounding box center [501, 159] width 71 height 17
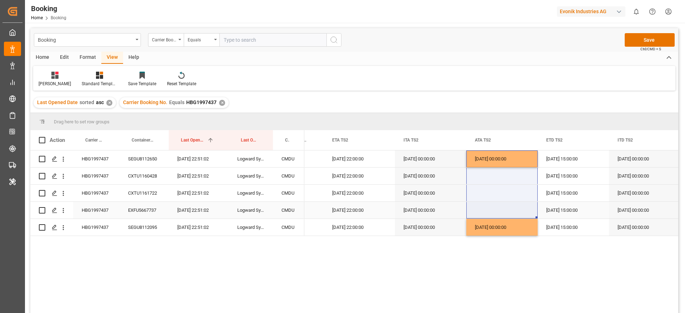
drag, startPoint x: 536, startPoint y: 166, endPoint x: 532, endPoint y: 209, distance: 43.7
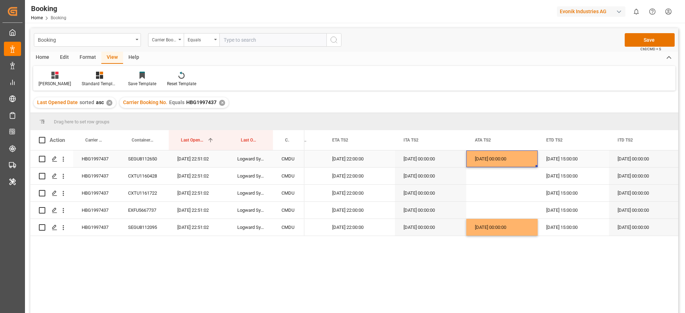
click at [514, 155] on div "20.08.2025 00:00:00" at bounding box center [501, 159] width 71 height 17
drag, startPoint x: 536, startPoint y: 166, endPoint x: 531, endPoint y: 214, distance: 48.4
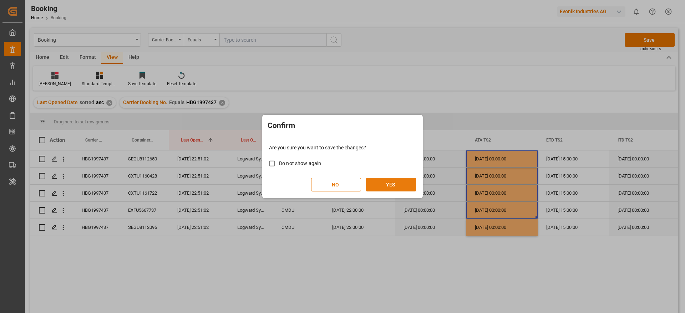
click at [402, 188] on button "YES" at bounding box center [391, 185] width 50 height 14
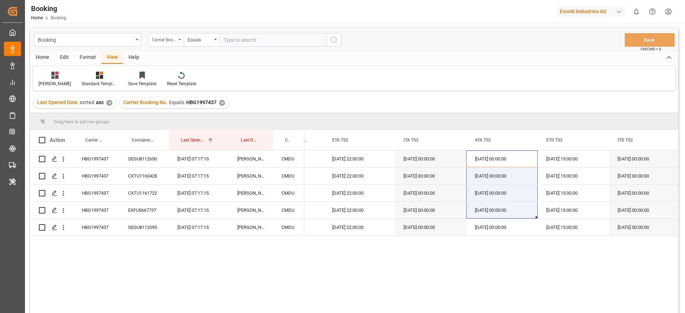
click at [164, 43] on div "Carrier Booking No." at bounding box center [164, 39] width 24 height 8
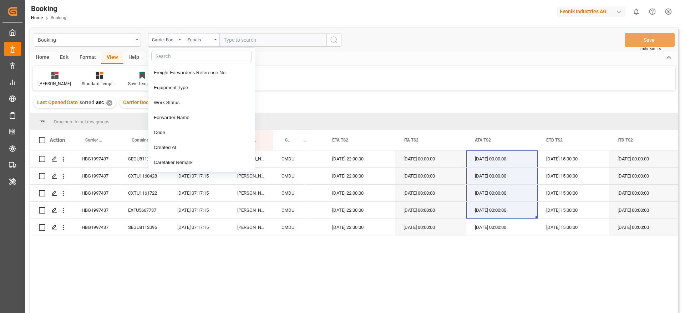
click at [170, 57] on input "text" at bounding box center [201, 56] width 101 height 11
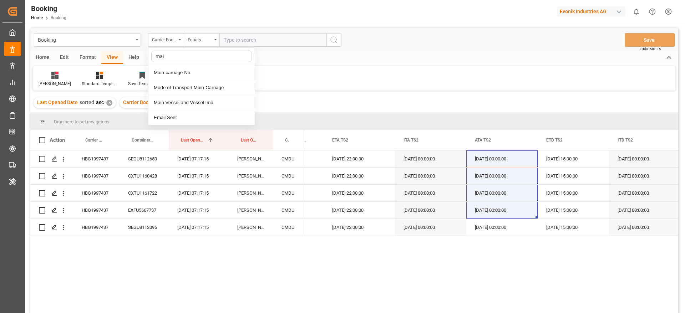
type input "main"
click at [184, 73] on div "Main-carriage No." at bounding box center [201, 72] width 106 height 15
click at [245, 43] on input "text" at bounding box center [272, 40] width 107 height 14
paste input "7001211713"
type input "7001211713"
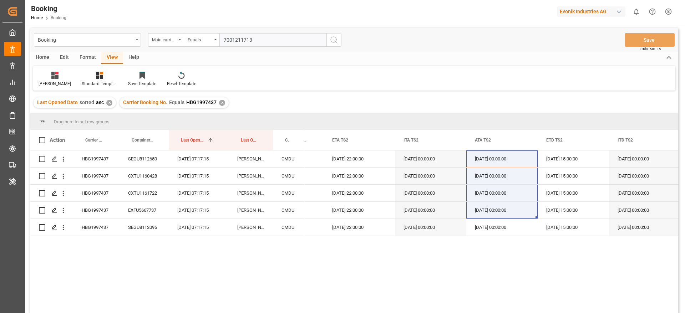
click at [335, 44] on icon "search button" at bounding box center [334, 40] width 9 height 9
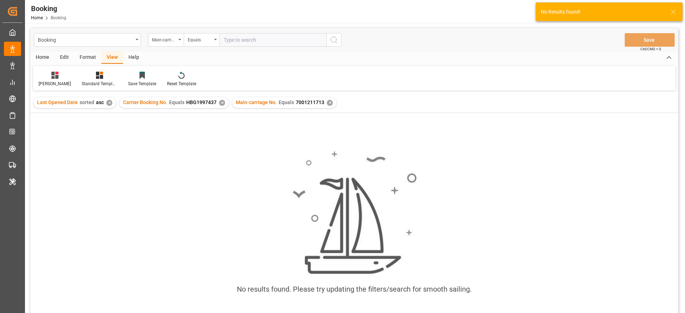
click at [221, 105] on div "✕" at bounding box center [222, 103] width 6 height 6
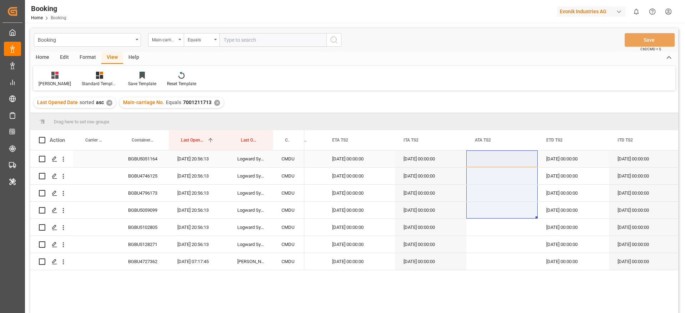
click at [152, 167] on div "BGBU5051164" at bounding box center [144, 159] width 49 height 17
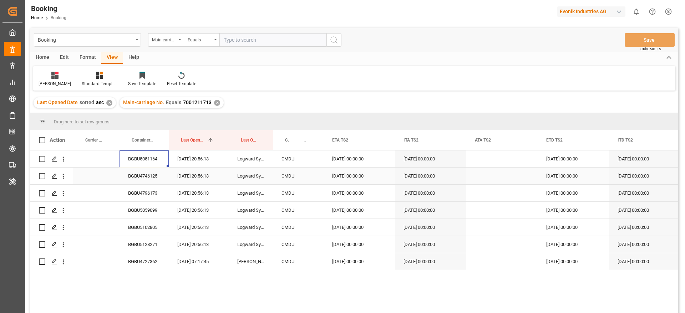
click at [157, 181] on div "BGBU4746125" at bounding box center [144, 176] width 49 height 17
click at [154, 191] on div "BGBU4796173" at bounding box center [144, 193] width 49 height 17
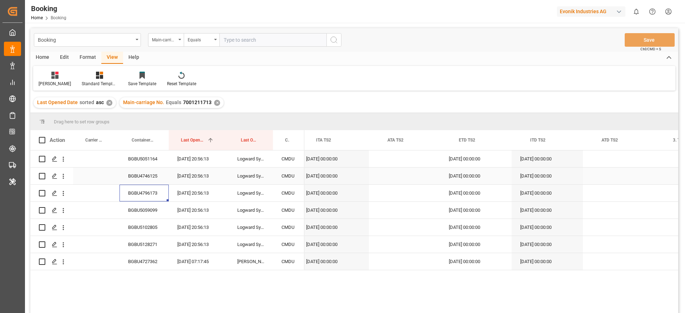
scroll to position [0, 8194]
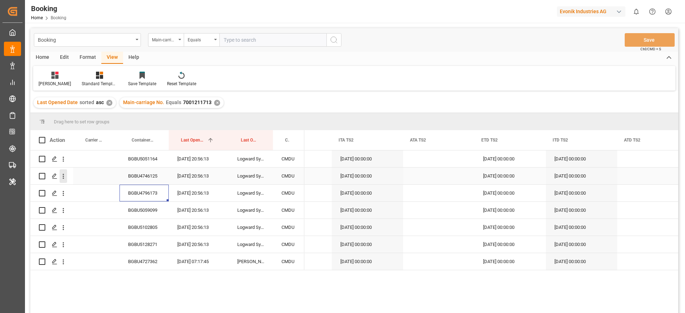
click at [62, 178] on icon "open menu" at bounding box center [63, 176] width 7 height 7
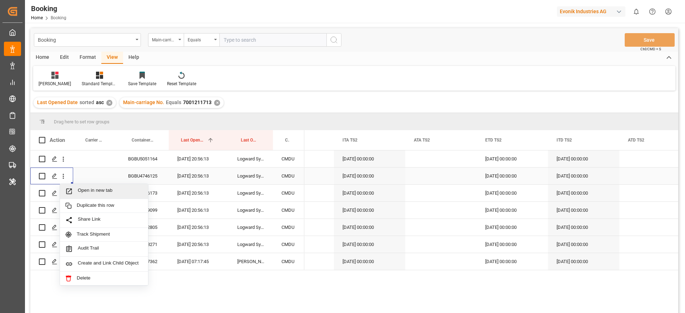
click at [82, 191] on span "Open in new tab" at bounding box center [110, 191] width 65 height 7
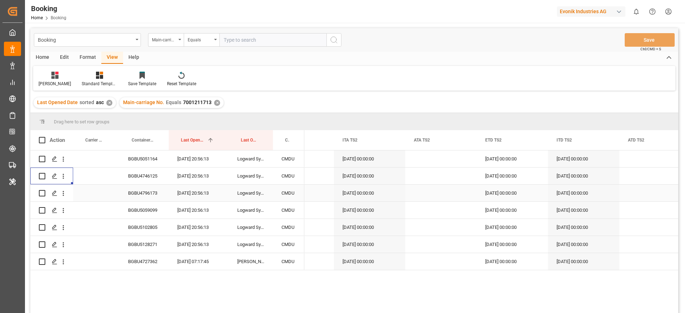
click at [142, 190] on div "BGBU4796173" at bounding box center [144, 193] width 49 height 17
click at [141, 224] on div "BGBU5102805" at bounding box center [144, 227] width 49 height 17
click at [156, 209] on div "BGBU5059099" at bounding box center [144, 210] width 49 height 17
click at [146, 219] on div "BGBU5102805" at bounding box center [144, 227] width 49 height 17
click at [140, 239] on div "BGBU5128271" at bounding box center [144, 244] width 49 height 17
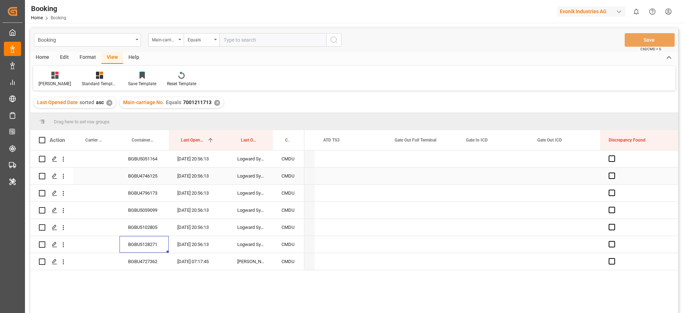
scroll to position [0, 9301]
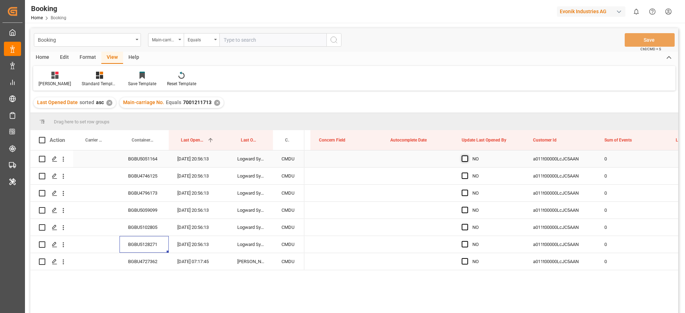
click at [466, 157] on span "Press SPACE to select this row." at bounding box center [465, 159] width 6 height 6
click at [467, 156] on input "Press SPACE to select this row." at bounding box center [467, 156] width 0 height 0
drag, startPoint x: 523, startPoint y: 165, endPoint x: 502, endPoint y: 242, distance: 80.0
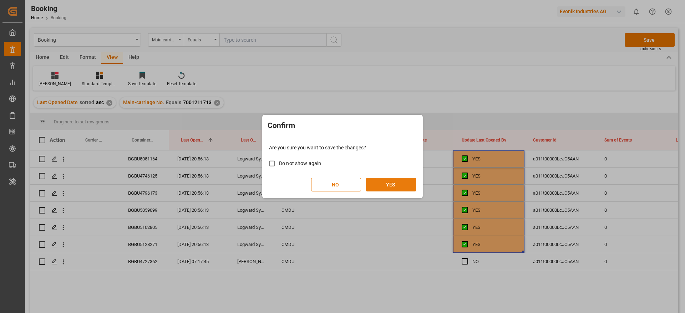
click at [389, 186] on button "YES" at bounding box center [391, 185] width 50 height 14
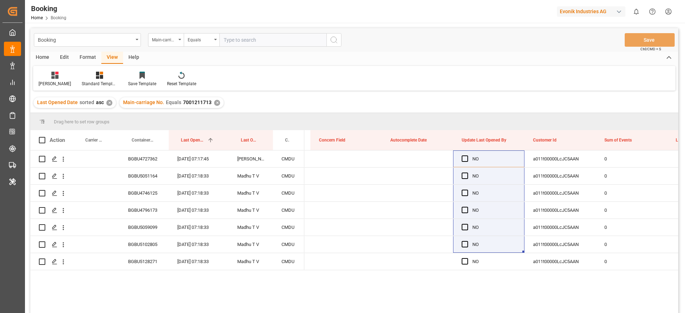
click at [214, 103] on div "✕" at bounding box center [217, 103] width 6 height 6
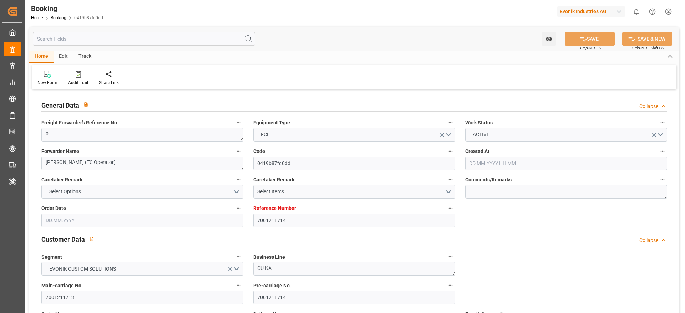
type input "7001211714"
type input "9839208"
type input "CMACGM"
type input "CMA CGM Group"
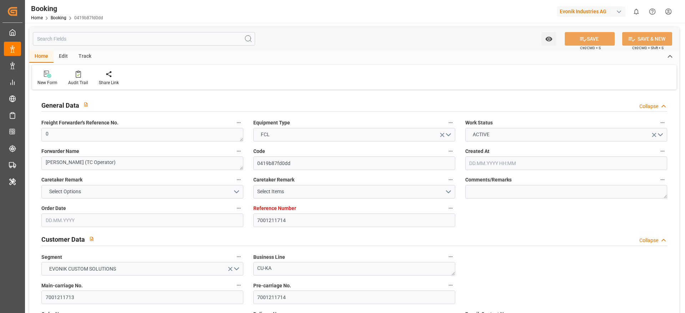
type input "NLRTM"
type input "IDBDJ"
type input "MYPKG"
type input "IDJKT"
type input "0"
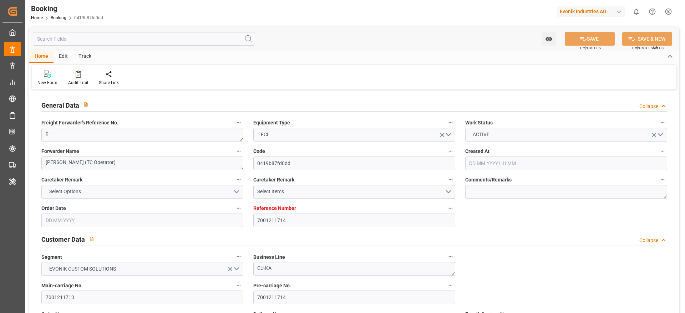
type input "[DATE] 19:26"
type input "[DATE]"
type input "[DATE] 00:00"
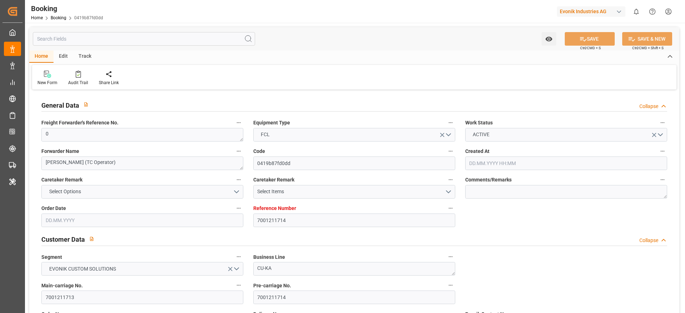
type input "[DATE] 00:00"
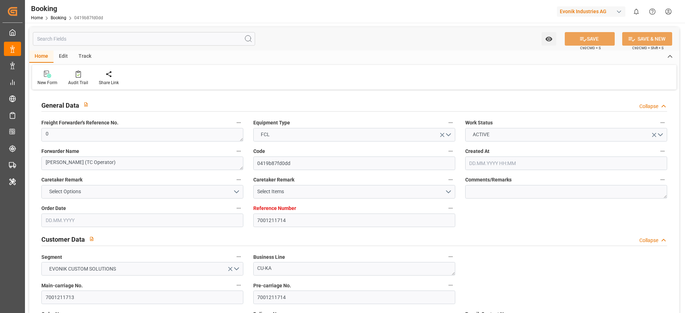
type input "03.09.2025 00:00"
type input "[DATE] 00:00"
type input "05.09.2025 00:00"
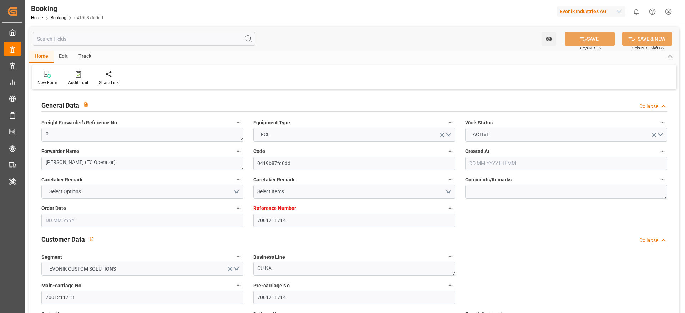
type input "[DATE] 00:00"
type input "07.09.2025 00:00"
type input "[DATE]"
type input "19.08.2025 20:56"
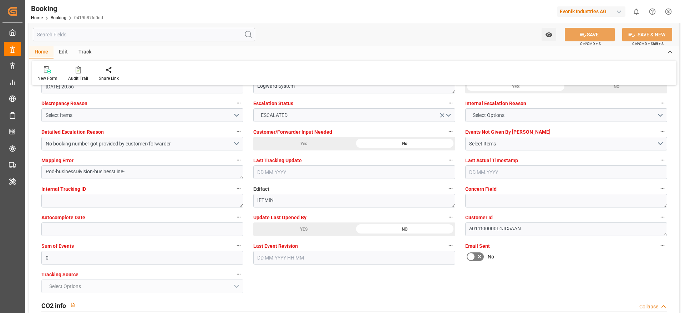
scroll to position [1392, 0]
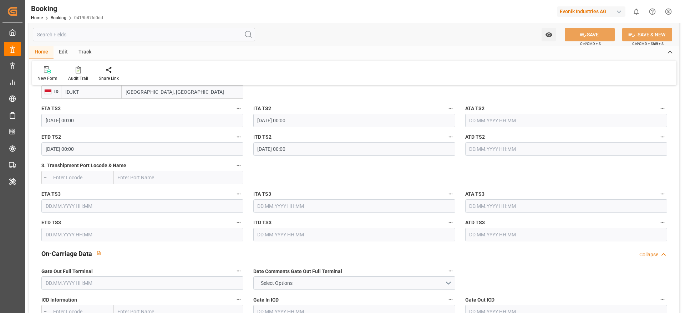
scroll to position [749, 0]
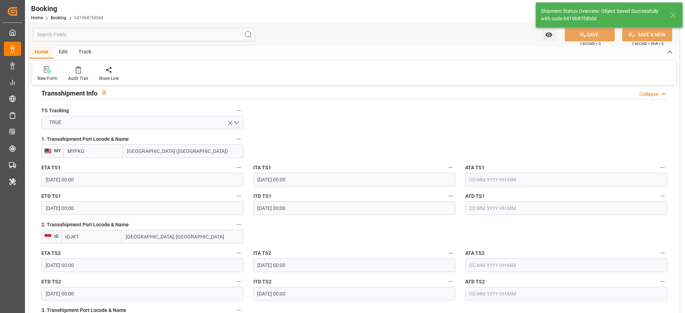
type textarea "Likitha devaraj"
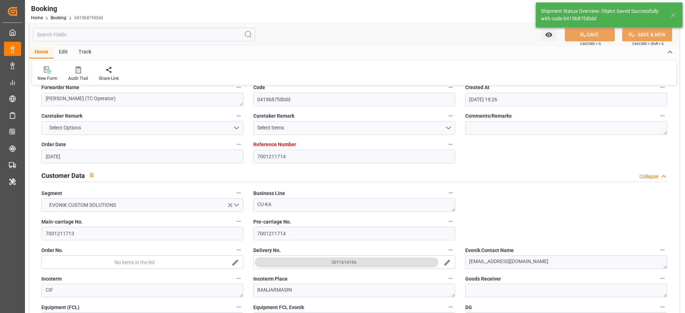
type input "20.08.2025 07:17"
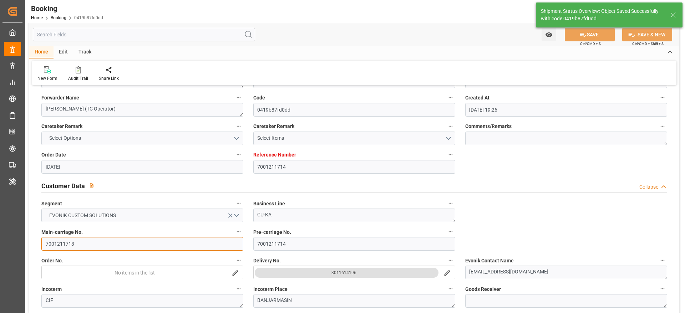
click at [85, 242] on input "7001211713" at bounding box center [142, 244] width 202 height 14
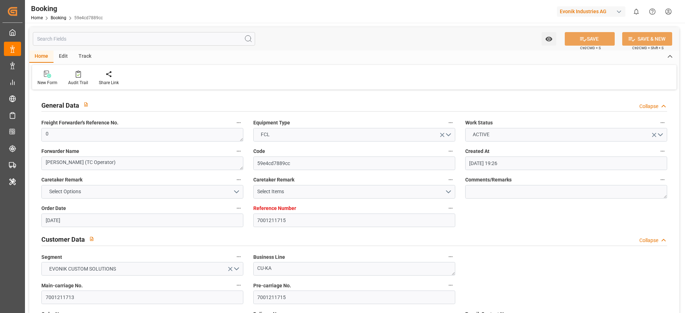
type input "[DATE] 19:26"
type input "[DATE]"
type input "[DATE] 00:00"
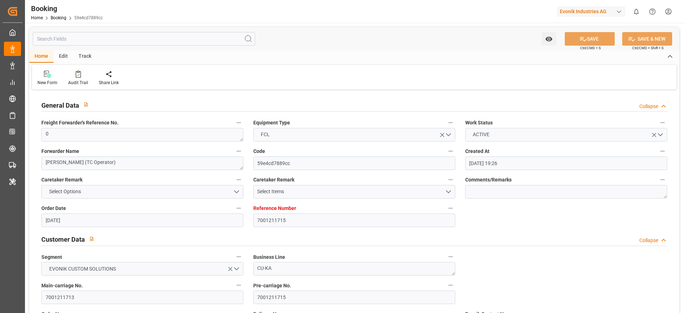
type input "[DATE] 00:00"
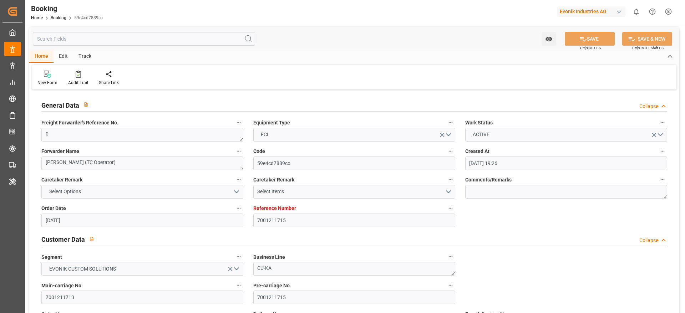
type input "[DATE] 00:00"
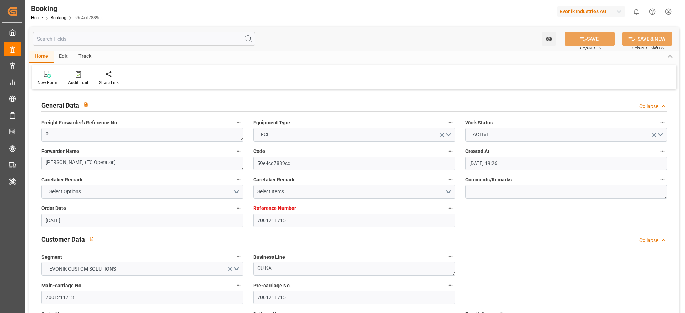
type input "[DATE] 00:00"
type input "[DATE]"
type input "[DATE] 07:18"
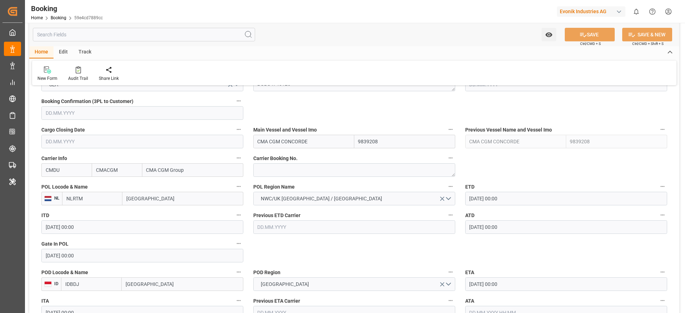
scroll to position [428, 0]
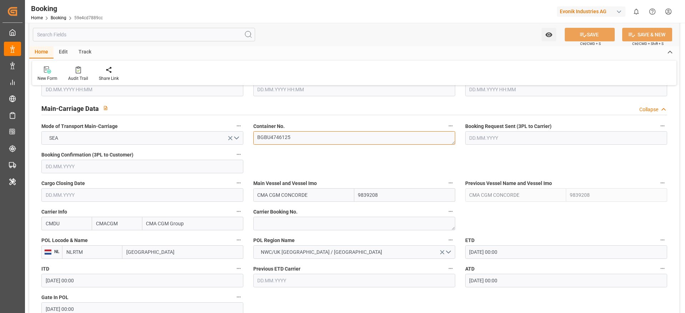
click at [305, 139] on textarea "BGBU4746125" at bounding box center [354, 138] width 202 height 14
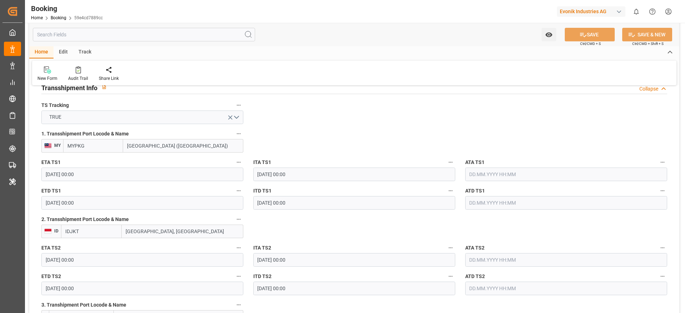
scroll to position [803, 0]
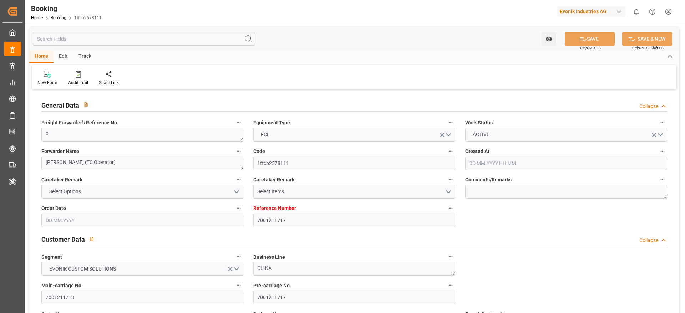
type input "7001211717"
type input "9839208"
type input "CMACGM"
type input "CMA CGM Group"
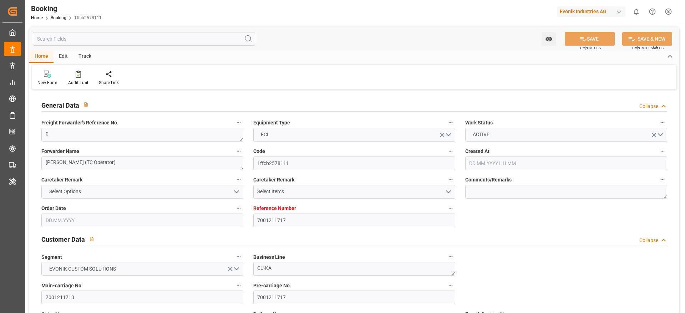
type input "NLRTM"
type input "IDBDJ"
type input "MYPKG"
type input "IDJKT"
type input "0"
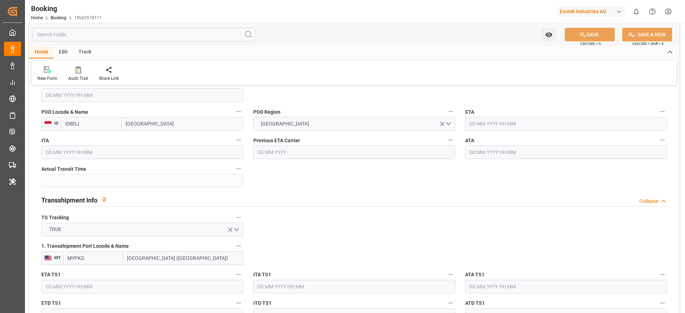
type input "02.07.2025 19:26"
type input "02.07.2025"
type input "15.09.2025"
type input "18.07.2025"
type input "27.07.2025 00:00"
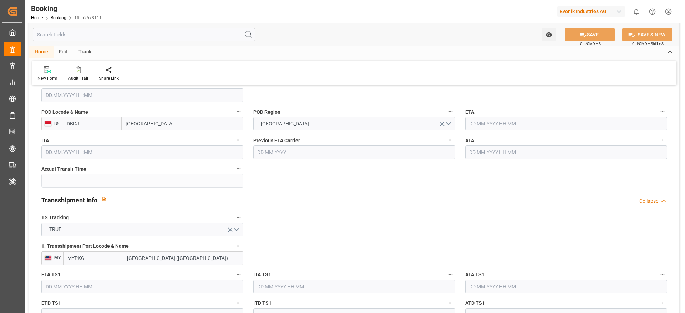
type input "27.07.2025 00:00"
type input "22.07.2025 00:00"
type input "19.09.2025 00:00"
type input "17.09.2025 00:00"
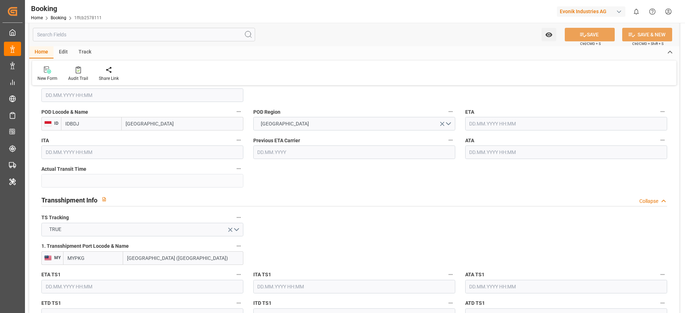
type input "[DATE] 00:00"
type input "02.09.2025 00:00"
type input "10.09.2025 00:00"
type input "[DATE] 00:00"
type input "12.09.2025 00:00"
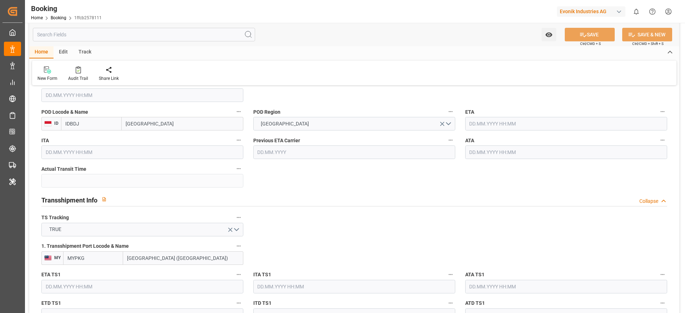
type input "06.09.2025 00:00"
type input "15.09.2025 00:00"
type input "14.09.2025 00:00"
type input "19.08.2025"
type input "20.08.2025 07:18"
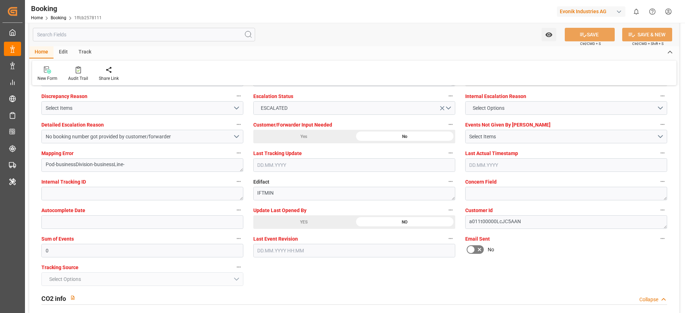
scroll to position [1284, 0]
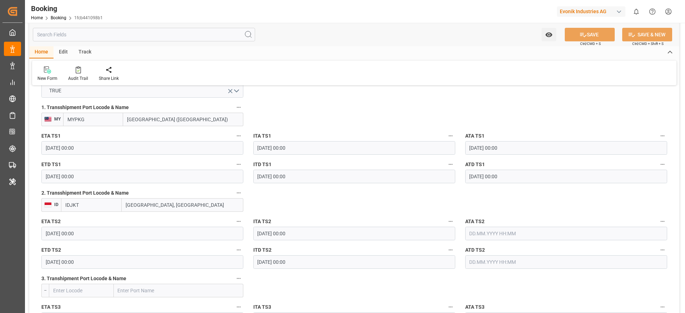
scroll to position [803, 0]
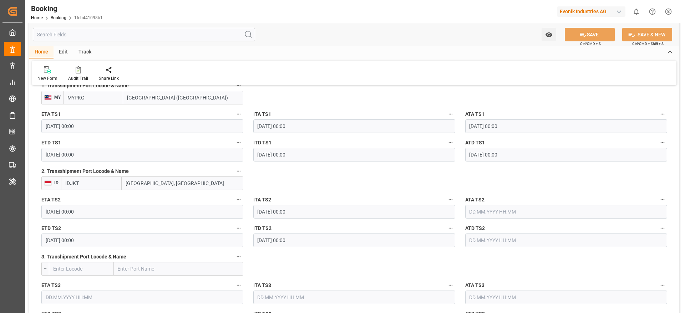
click at [523, 209] on input "text" at bounding box center [566, 212] width 202 height 14
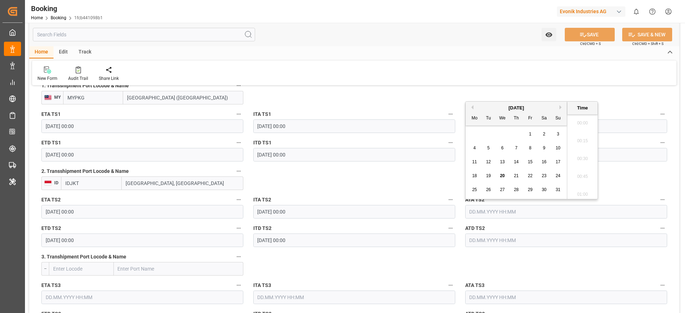
scroll to position [877, 0]
click at [497, 175] on div "18 19 20 21 22 23 24" at bounding box center [516, 176] width 97 height 14
click at [502, 175] on span "20" at bounding box center [502, 175] width 5 height 5
type input "[DATE] 00:00"
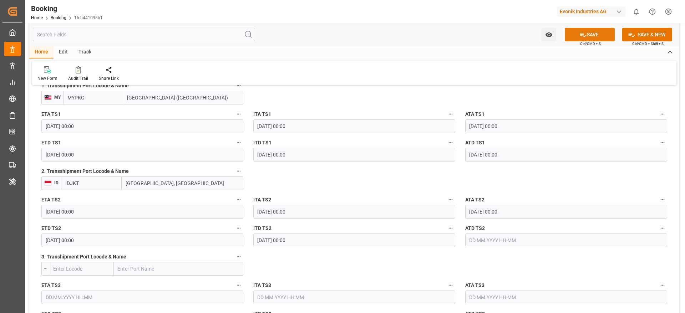
click at [575, 39] on button "SAVE" at bounding box center [590, 35] width 50 height 14
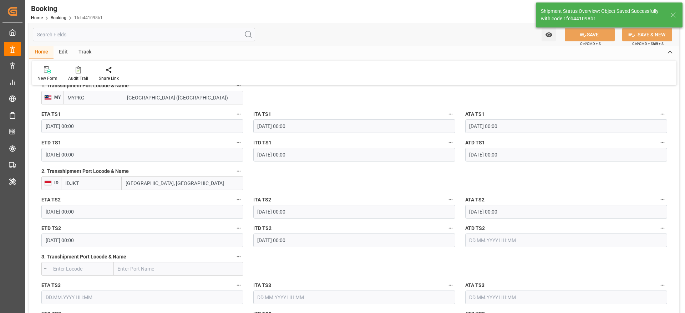
type input "[DATE] 07:24"
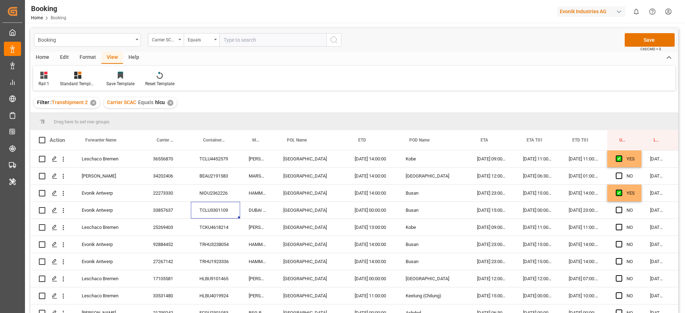
scroll to position [0, 27]
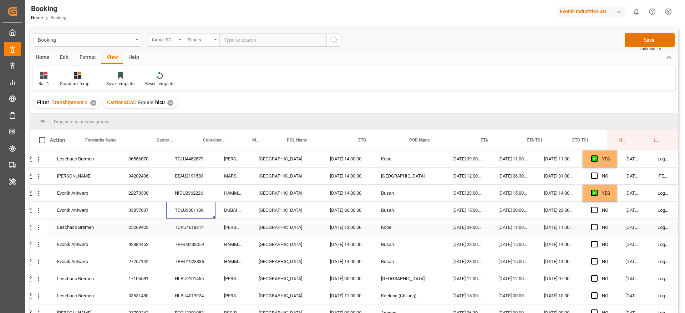
click at [192, 225] on div "TCKU4618214" at bounding box center [190, 227] width 49 height 17
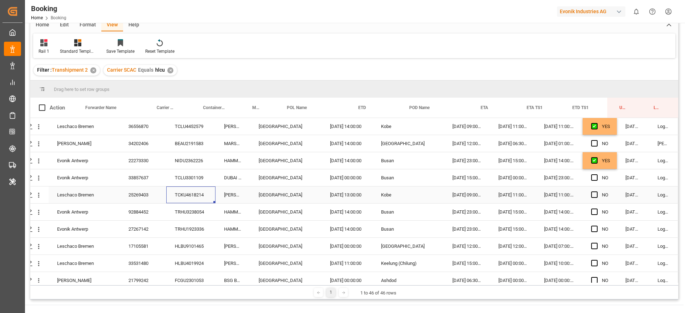
scroll to position [54, 0]
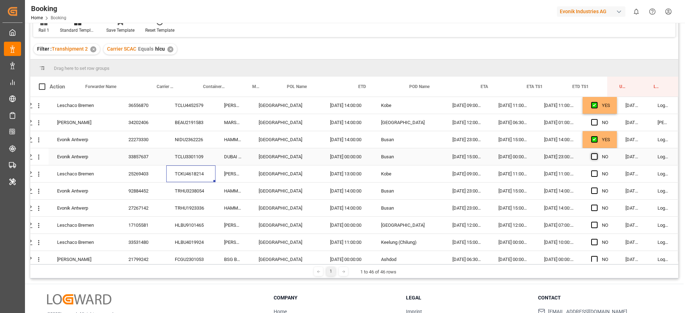
click at [591, 159] on span "Press SPACE to select this row." at bounding box center [594, 156] width 6 height 6
click at [597, 153] on input "Press SPACE to select this row." at bounding box center [597, 153] width 0 height 0
click at [591, 172] on span "Press SPACE to select this row." at bounding box center [594, 174] width 6 height 6
click at [597, 171] on input "Press SPACE to select this row." at bounding box center [597, 171] width 0 height 0
click at [555, 177] on div "21.08.2025 11:00:00" at bounding box center [559, 174] width 47 height 17
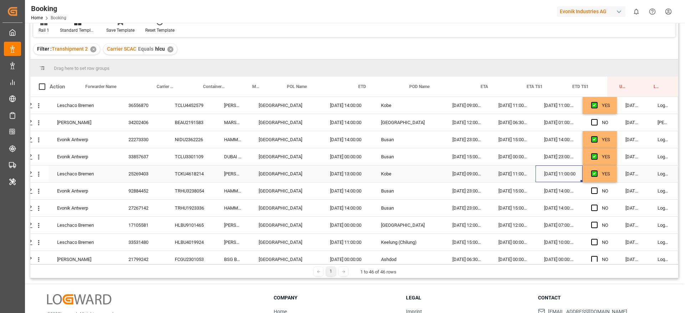
click at [555, 177] on div "21.08.2025 11:00:00" at bounding box center [559, 174] width 47 height 17
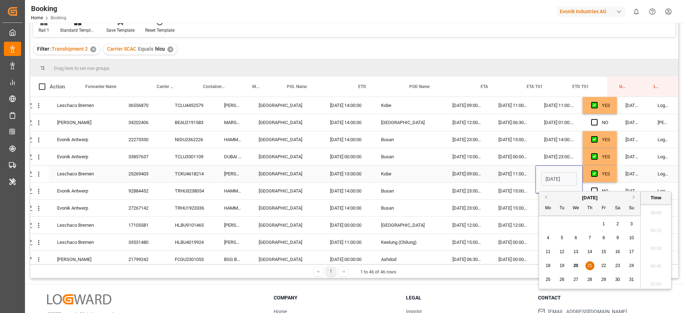
scroll to position [895, 0]
click at [605, 269] on div "22" at bounding box center [603, 266] width 9 height 9
type input "22.08.2025 11:00"
click at [521, 179] on div "08.08.2025 11:00:00" at bounding box center [513, 174] width 46 height 17
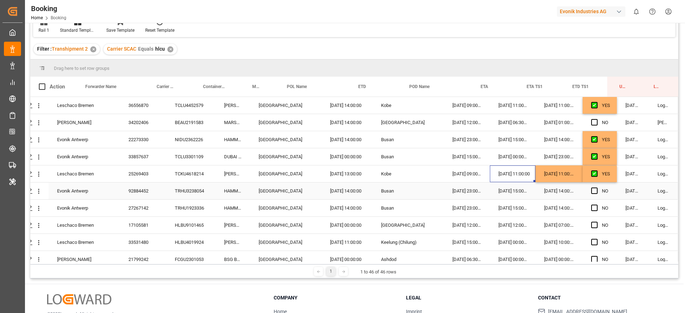
click at [203, 192] on div "TRHU3238054" at bounding box center [190, 191] width 49 height 17
click at [175, 212] on div "TRHU1923336" at bounding box center [190, 208] width 49 height 17
click at [593, 192] on span "Press SPACE to select this row." at bounding box center [594, 191] width 6 height 6
click at [597, 188] on input "Press SPACE to select this row." at bounding box center [597, 188] width 0 height 0
click at [592, 207] on span "Press SPACE to select this row." at bounding box center [594, 208] width 6 height 6
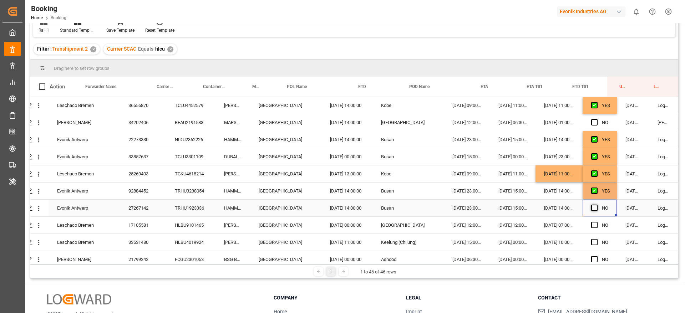
click at [597, 205] on input "Press SPACE to select this row." at bounding box center [597, 205] width 0 height 0
click at [206, 222] on div "HLBU9101465" at bounding box center [190, 225] width 49 height 17
click at [188, 246] on div "HLBU4019924" at bounding box center [190, 242] width 49 height 17
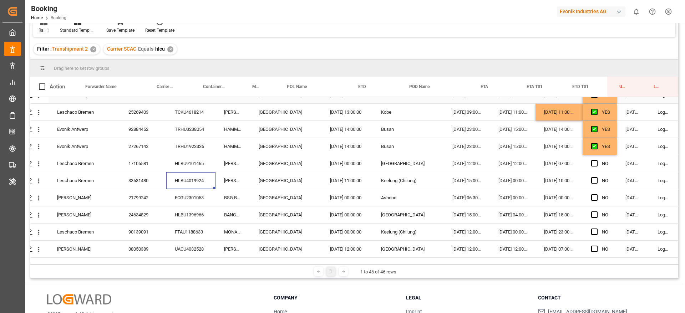
scroll to position [107, 27]
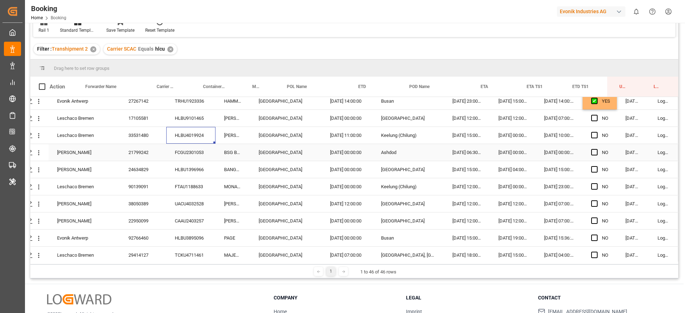
click at [179, 151] on div "FCGU2301053" at bounding box center [190, 152] width 49 height 17
click at [187, 169] on div "HLBU1396966" at bounding box center [190, 169] width 49 height 17
click at [591, 170] on span "Press SPACE to select this row." at bounding box center [594, 169] width 6 height 6
click at [597, 166] on input "Press SPACE to select this row." at bounding box center [597, 166] width 0 height 0
click at [602, 100] on div "YES" at bounding box center [606, 101] width 8 height 16
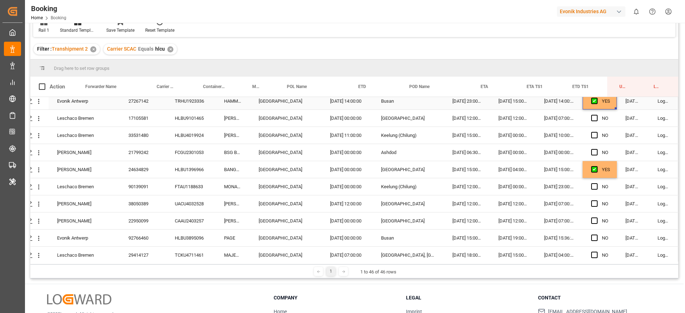
click at [614, 106] on div "YES" at bounding box center [600, 101] width 34 height 17
drag, startPoint x: 613, startPoint y: 108, endPoint x: 611, endPoint y: 158, distance: 50.0
click at [592, 183] on span "Press SPACE to select this row." at bounding box center [594, 186] width 6 height 6
click at [597, 183] on input "Press SPACE to select this row." at bounding box center [597, 183] width 0 height 0
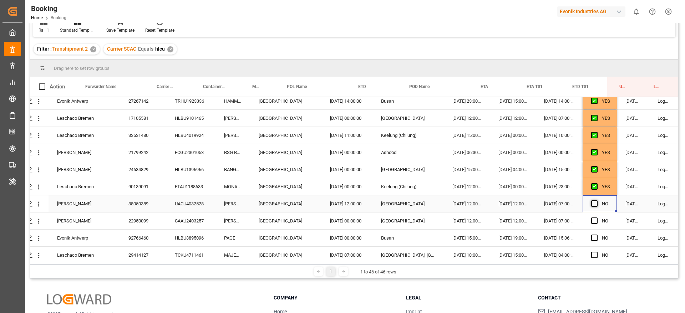
click at [595, 206] on span "Press SPACE to select this row." at bounding box center [594, 204] width 6 height 6
click at [597, 201] on input "Press SPACE to select this row." at bounding box center [597, 201] width 0 height 0
click at [592, 220] on span "Press SPACE to select this row." at bounding box center [594, 221] width 6 height 6
click at [597, 218] on input "Press SPACE to select this row." at bounding box center [597, 218] width 0 height 0
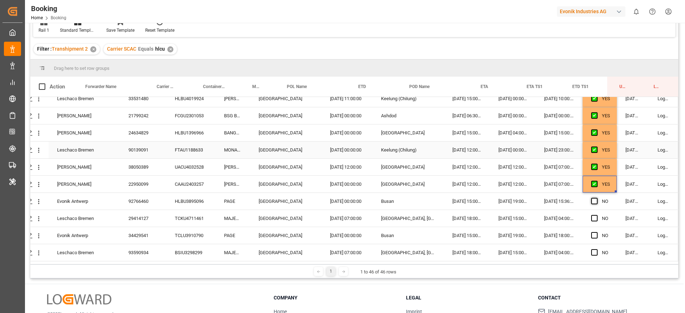
scroll to position [161, 27]
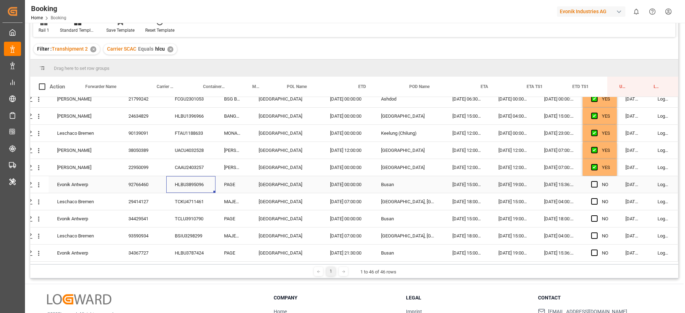
click at [194, 186] on div "HLBU3895096" at bounding box center [190, 184] width 49 height 17
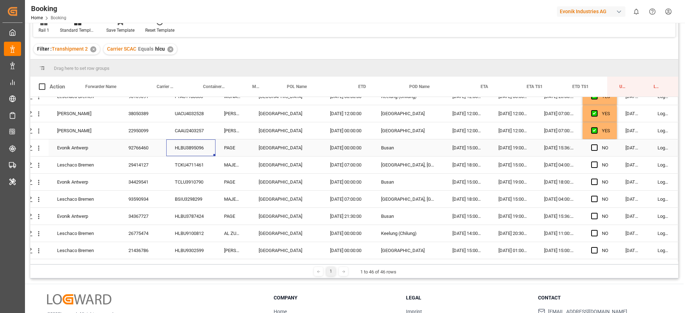
scroll to position [214, 27]
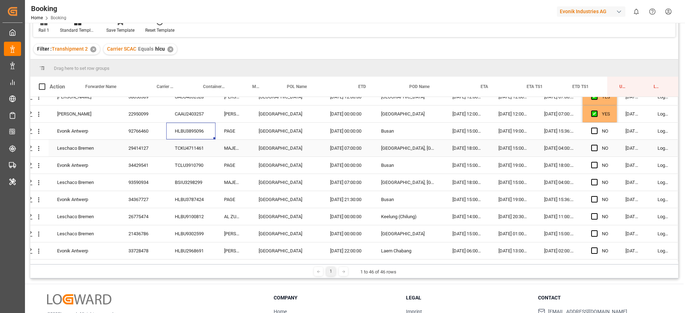
click at [182, 148] on div "TCKU4711461" at bounding box center [190, 148] width 49 height 17
click at [591, 127] on div "Press SPACE to select this row." at bounding box center [596, 131] width 11 height 16
click at [591, 147] on span "Press SPACE to select this row." at bounding box center [594, 148] width 6 height 6
click at [597, 145] on input "Press SPACE to select this row." at bounding box center [597, 145] width 0 height 0
click at [592, 121] on div "Press SPACE to select this row." at bounding box center [596, 114] width 11 height 16
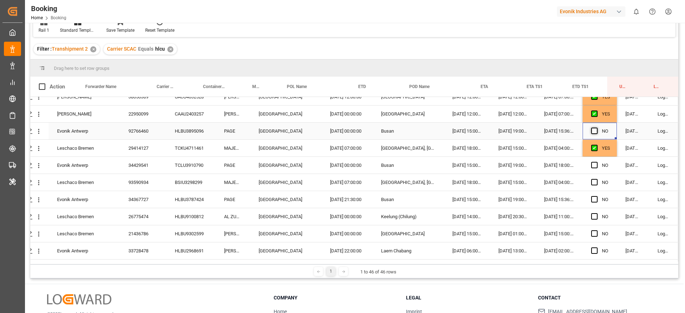
click at [592, 133] on span "Press SPACE to select this row." at bounding box center [594, 131] width 6 height 6
click at [597, 128] on input "Press SPACE to select this row." at bounding box center [597, 128] width 0 height 0
click at [188, 163] on div "TCLU3910790" at bounding box center [190, 165] width 49 height 17
click at [193, 180] on div "BSIU3298299" at bounding box center [190, 182] width 49 height 17
click at [594, 163] on span "Press SPACE to select this row." at bounding box center [594, 165] width 6 height 6
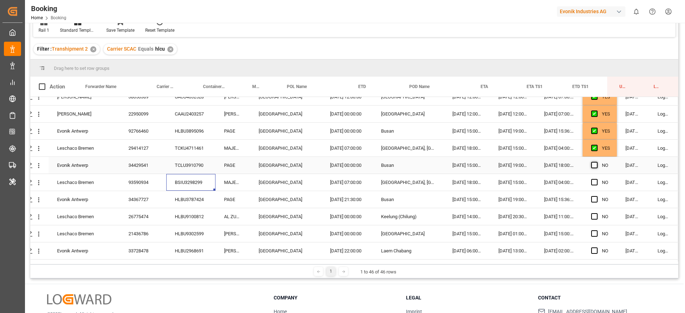
click at [597, 162] on input "Press SPACE to select this row." at bounding box center [597, 162] width 0 height 0
click at [592, 182] on span "Press SPACE to select this row." at bounding box center [594, 182] width 6 height 6
click at [597, 179] on input "Press SPACE to select this row." at bounding box center [597, 179] width 0 height 0
click at [192, 199] on div "HLBU3787424" at bounding box center [190, 199] width 49 height 17
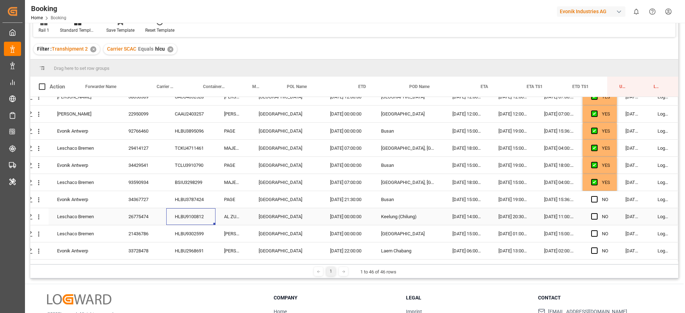
click at [177, 217] on div "HLBU9100812" at bounding box center [190, 216] width 49 height 17
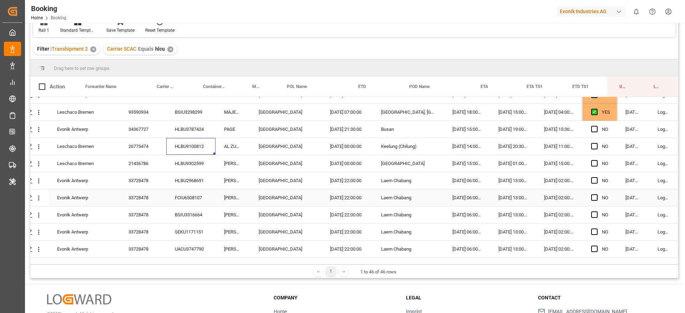
scroll to position [268, 27]
click at [35, 164] on icon "open menu" at bounding box center [38, 163] width 7 height 7
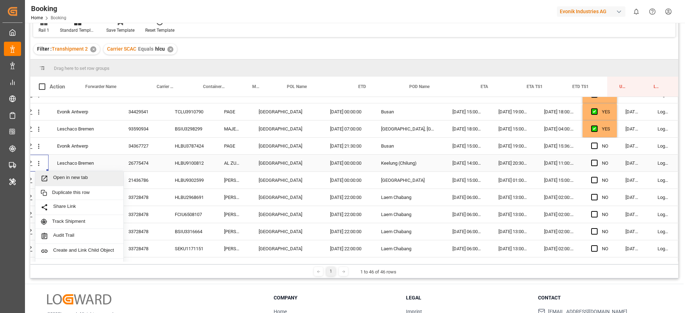
click at [85, 179] on span "Open in new tab" at bounding box center [85, 178] width 65 height 7
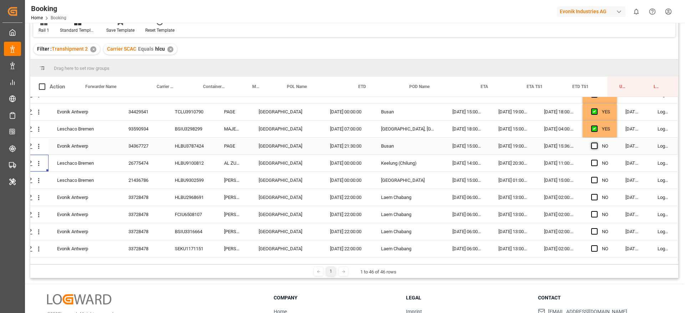
click at [593, 143] on span "Press SPACE to select this row." at bounding box center [594, 146] width 6 height 6
click at [597, 143] on input "Press SPACE to select this row." at bounding box center [597, 143] width 0 height 0
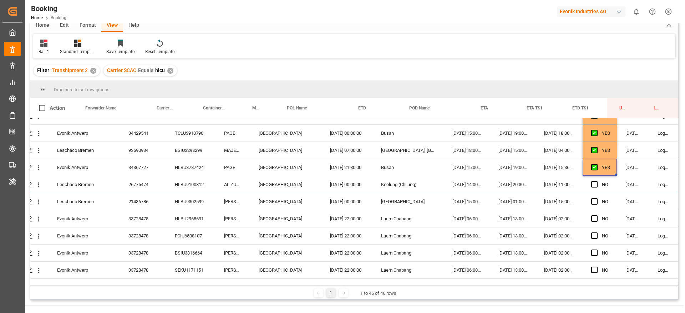
scroll to position [75, 0]
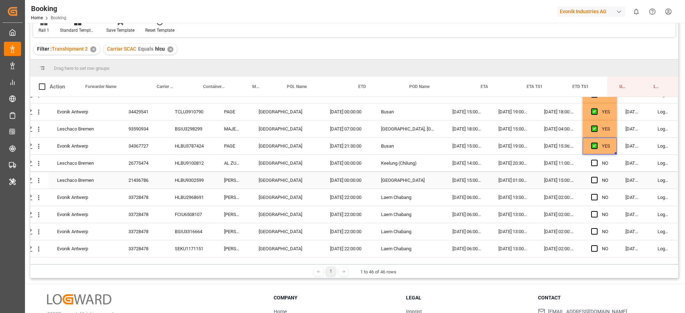
click at [186, 176] on div "HLBU9302599" at bounding box center [190, 180] width 49 height 17
click at [593, 178] on span "Press SPACE to select this row." at bounding box center [594, 180] width 6 height 6
click at [597, 177] on input "Press SPACE to select this row." at bounding box center [597, 177] width 0 height 0
click at [186, 191] on div "HLBU2968691" at bounding box center [190, 197] width 49 height 17
click at [193, 219] on div "FCIU6508107" at bounding box center [190, 214] width 49 height 17
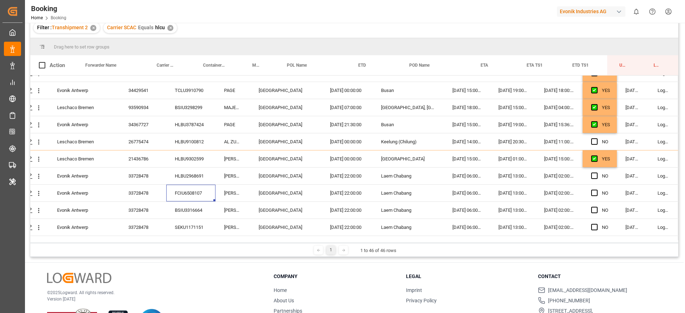
scroll to position [54, 0]
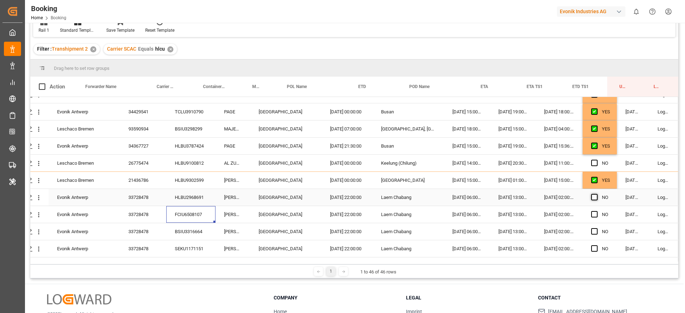
click at [591, 197] on span "Press SPACE to select this row." at bounding box center [594, 197] width 6 height 6
click at [597, 194] on input "Press SPACE to select this row." at bounding box center [597, 194] width 0 height 0
click at [594, 214] on span "Press SPACE to select this row." at bounding box center [594, 214] width 6 height 6
click at [597, 211] on input "Press SPACE to select this row." at bounding box center [597, 211] width 0 height 0
click at [591, 232] on span "Press SPACE to select this row." at bounding box center [594, 231] width 6 height 6
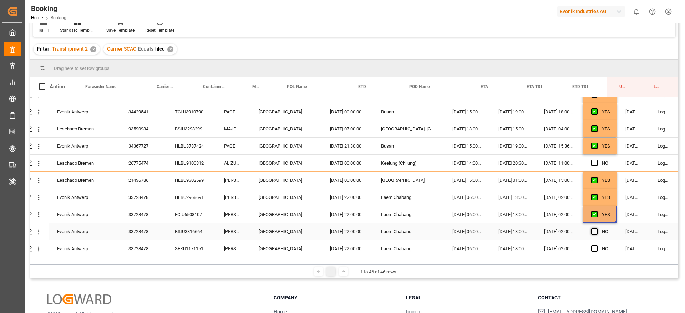
click at [597, 228] on input "Press SPACE to select this row." at bounding box center [597, 228] width 0 height 0
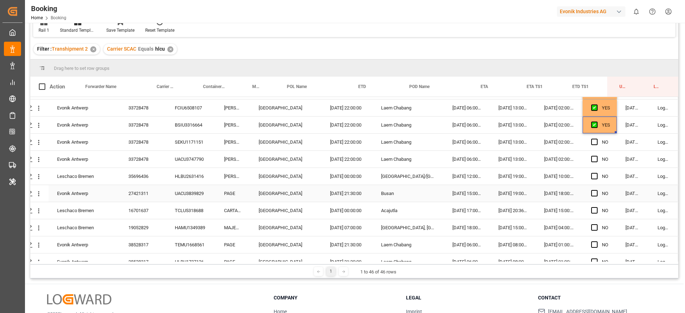
scroll to position [375, 27]
click at [591, 140] on span "Press SPACE to select this row." at bounding box center [594, 141] width 6 height 6
click at [597, 138] on input "Press SPACE to select this row." at bounding box center [597, 138] width 0 height 0
click at [594, 157] on span "Press SPACE to select this row." at bounding box center [594, 159] width 6 height 6
click at [597, 156] on input "Press SPACE to select this row." at bounding box center [597, 156] width 0 height 0
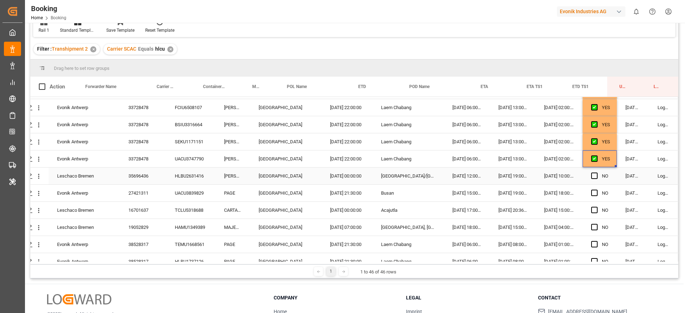
click at [162, 171] on div "35696436" at bounding box center [143, 176] width 46 height 17
click at [174, 173] on div "HLBU2631416" at bounding box center [190, 176] width 49 height 17
click at [184, 193] on div "UACU3839829" at bounding box center [190, 193] width 49 height 17
click at [592, 178] on span "Press SPACE to select this row." at bounding box center [594, 176] width 6 height 6
click at [597, 173] on input "Press SPACE to select this row." at bounding box center [597, 173] width 0 height 0
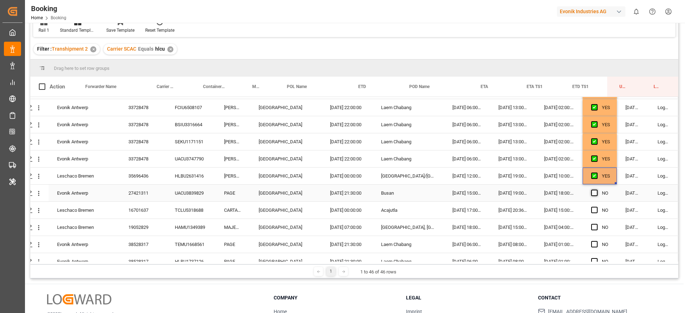
click at [593, 191] on span "Press SPACE to select this row." at bounding box center [594, 193] width 6 height 6
click at [597, 190] on input "Press SPACE to select this row." at bounding box center [597, 190] width 0 height 0
click at [189, 212] on div "TCLU5318688" at bounding box center [190, 210] width 49 height 17
click at [193, 228] on div "HAMU1349389" at bounding box center [190, 227] width 49 height 17
click at [588, 227] on div "NO" at bounding box center [600, 227] width 34 height 17
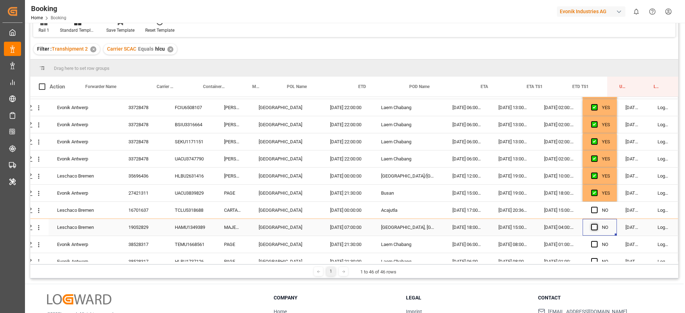
click at [592, 226] on span "Press SPACE to select this row." at bounding box center [594, 227] width 6 height 6
click at [597, 224] on input "Press SPACE to select this row." at bounding box center [597, 224] width 0 height 0
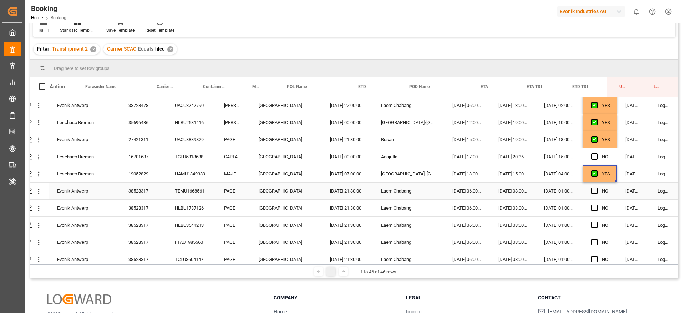
click at [194, 187] on div "TEMU1668561" at bounding box center [190, 191] width 49 height 17
click at [182, 228] on div "HLBU3544213" at bounding box center [190, 225] width 49 height 17
click at [591, 209] on span "Press SPACE to select this row." at bounding box center [594, 208] width 6 height 6
click at [597, 205] on input "Press SPACE to select this row." at bounding box center [597, 205] width 0 height 0
click at [591, 221] on div "Press SPACE to select this row." at bounding box center [596, 225] width 11 height 16
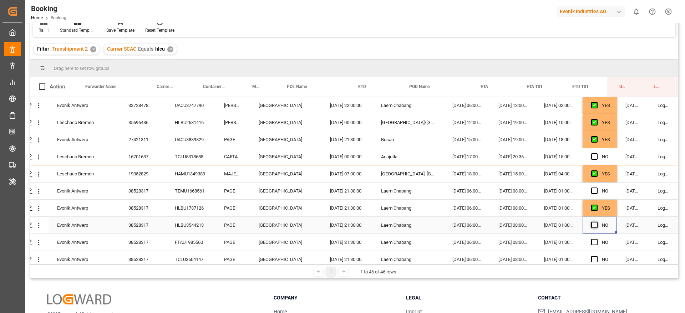
click at [591, 226] on span "Press SPACE to select this row." at bounding box center [594, 225] width 6 height 6
click at [597, 222] on input "Press SPACE to select this row." at bounding box center [597, 222] width 0 height 0
click at [596, 229] on div "Press SPACE to select this row." at bounding box center [596, 225] width 11 height 16
click at [593, 242] on span "Press SPACE to select this row." at bounding box center [594, 242] width 6 height 6
click at [597, 239] on input "Press SPACE to select this row." at bounding box center [597, 239] width 0 height 0
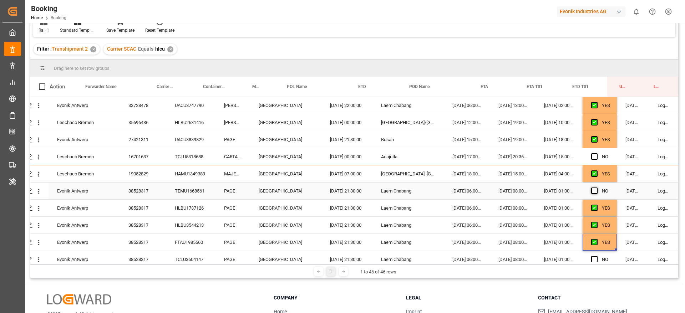
click at [592, 190] on span "Press SPACE to select this row." at bounding box center [594, 191] width 6 height 6
click at [597, 188] on input "Press SPACE to select this row." at bounding box center [597, 188] width 0 height 0
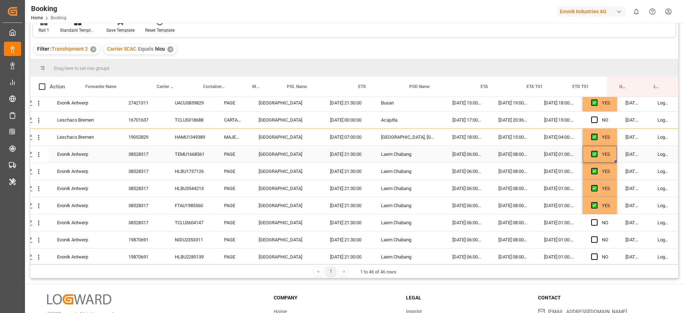
scroll to position [535, 27]
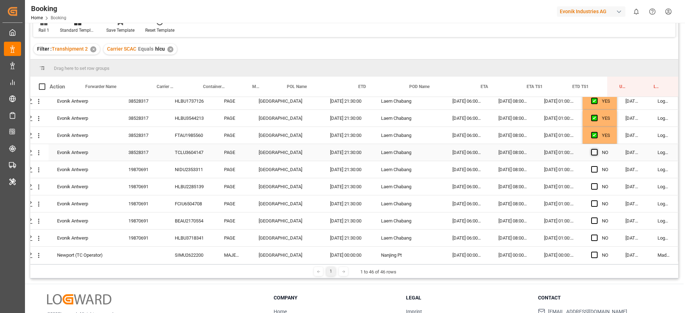
click at [593, 152] on span "Press SPACE to select this row." at bounding box center [594, 152] width 6 height 6
click at [597, 149] on input "Press SPACE to select this row." at bounding box center [597, 149] width 0 height 0
click at [190, 169] on div "NIDU2353311" at bounding box center [190, 169] width 49 height 17
click at [188, 186] on div "HLBU2285139" at bounding box center [190, 186] width 49 height 17
click at [593, 169] on span "Press SPACE to select this row." at bounding box center [594, 169] width 6 height 6
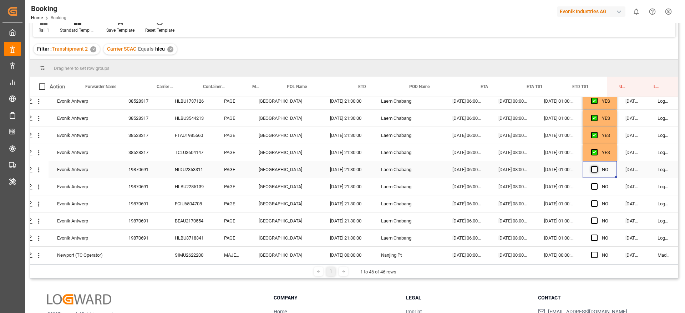
click at [597, 166] on input "Press SPACE to select this row." at bounding box center [597, 166] width 0 height 0
click at [592, 239] on span "Press SPACE to select this row." at bounding box center [594, 238] width 6 height 6
click at [597, 235] on input "Press SPACE to select this row." at bounding box center [597, 235] width 0 height 0
click at [605, 163] on div "YES" at bounding box center [606, 170] width 8 height 16
drag, startPoint x: 613, startPoint y: 176, endPoint x: 602, endPoint y: 234, distance: 59.6
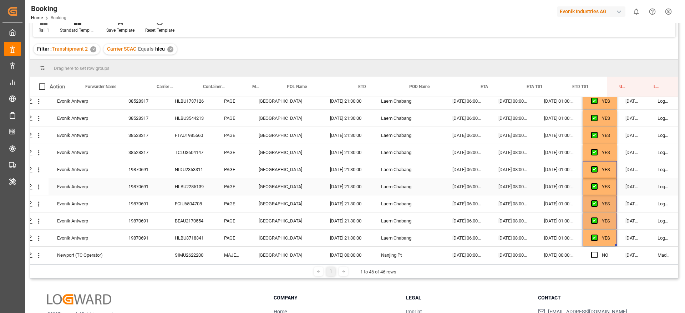
scroll to position [625, 27]
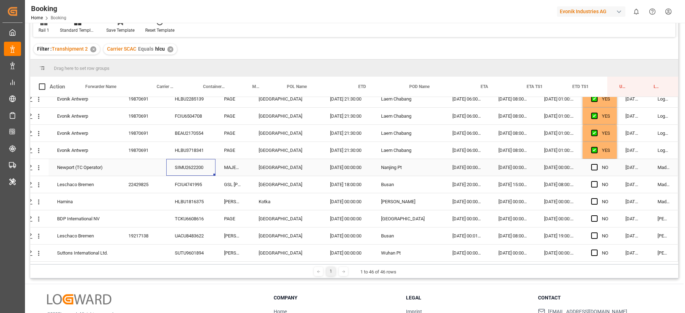
click at [204, 160] on div "SIMU2622200" at bounding box center [190, 167] width 49 height 17
click at [197, 177] on div "FCIU4741995" at bounding box center [190, 184] width 49 height 17
click at [592, 168] on span "Press SPACE to select this row." at bounding box center [594, 167] width 6 height 6
click at [597, 164] on input "Press SPACE to select this row." at bounding box center [597, 164] width 0 height 0
click at [591, 178] on div "Press SPACE to select this row." at bounding box center [596, 185] width 11 height 16
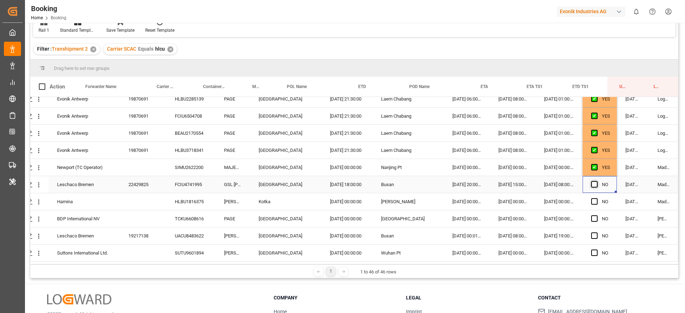
click at [592, 184] on span "Press SPACE to select this row." at bounding box center [594, 184] width 6 height 6
click at [597, 181] on input "Press SPACE to select this row." at bounding box center [597, 181] width 0 height 0
click at [594, 183] on span "Press SPACE to select this row." at bounding box center [594, 184] width 6 height 6
click at [597, 181] on input "Press SPACE to select this row." at bounding box center [597, 181] width 0 height 0
click at [591, 181] on span "Press SPACE to select this row." at bounding box center [594, 184] width 6 height 6
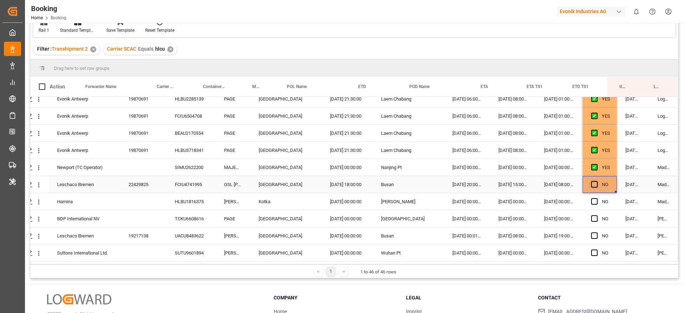
click at [597, 181] on input "Press SPACE to select this row." at bounding box center [597, 181] width 0 height 0
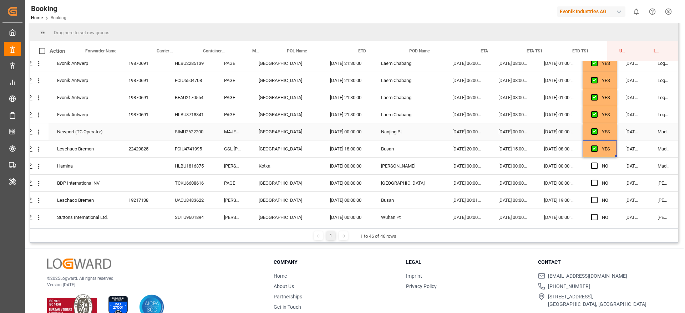
scroll to position [106, 0]
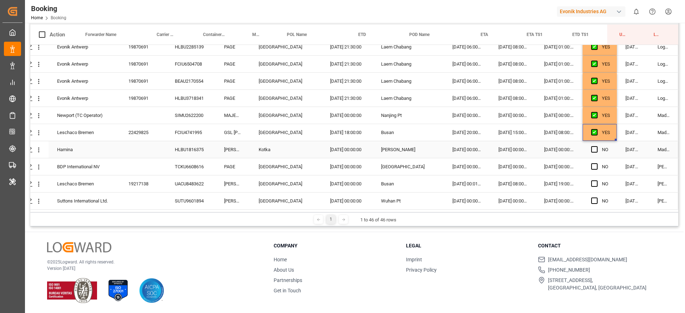
click at [193, 151] on div "HLBU1816375" at bounding box center [190, 149] width 49 height 17
click at [172, 167] on div "TCKU6608616" at bounding box center [190, 166] width 49 height 17
click at [592, 146] on span "Press SPACE to select this row." at bounding box center [594, 149] width 6 height 6
click at [597, 146] on input "Press SPACE to select this row." at bounding box center [597, 146] width 0 height 0
click at [593, 164] on span "Press SPACE to select this row." at bounding box center [594, 166] width 6 height 6
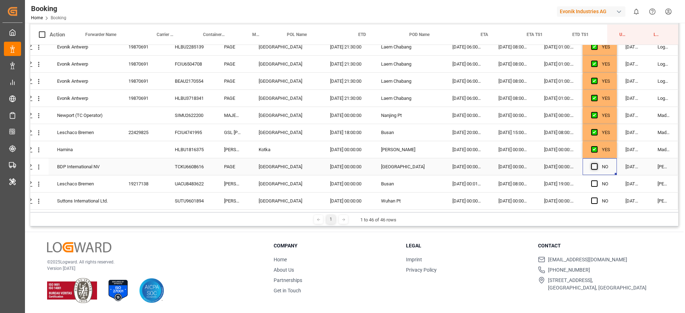
click at [597, 163] on input "Press SPACE to select this row." at bounding box center [597, 163] width 0 height 0
click at [191, 183] on div "UACU8483622" at bounding box center [190, 184] width 49 height 17
click at [186, 197] on div "SUTU9601894" at bounding box center [190, 201] width 49 height 17
click at [40, 184] on div "Press SPACE to select this row." at bounding box center [39, 184] width 18 height 14
click at [37, 185] on icon "open menu" at bounding box center [38, 184] width 7 height 7
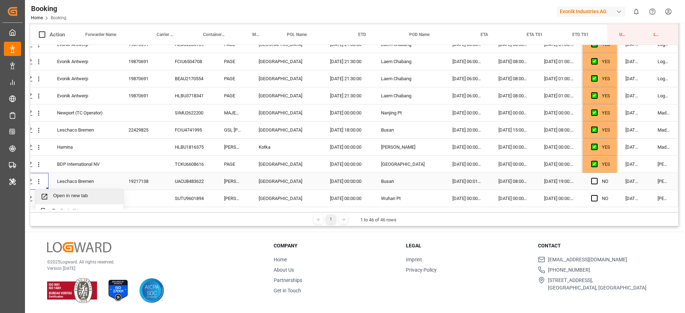
click at [53, 197] on span "Open in new tab" at bounding box center [85, 196] width 65 height 7
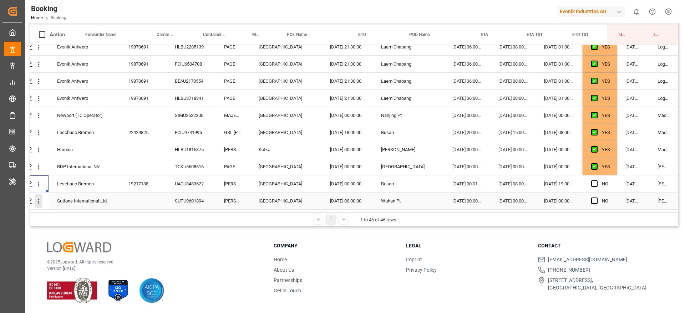
click at [38, 200] on icon "open menu" at bounding box center [38, 201] width 7 height 7
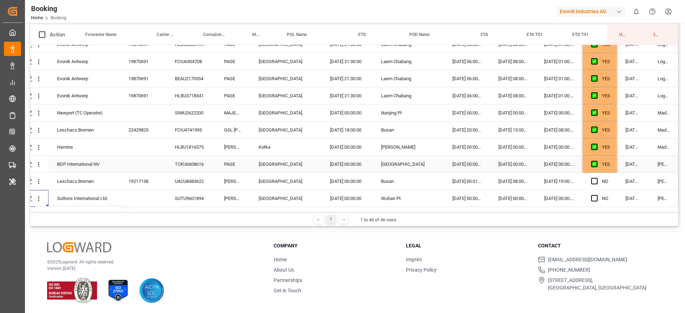
scroll to position [679, 27]
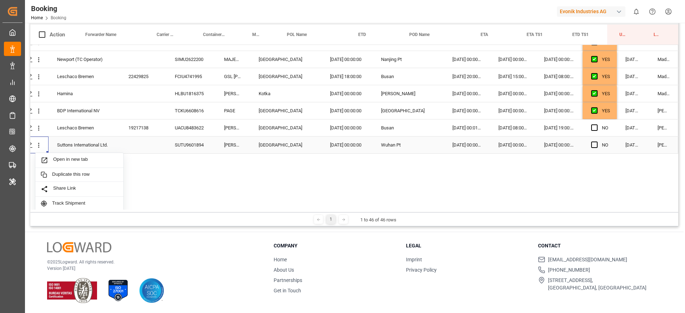
click at [88, 151] on div "Suttons International Ltd." at bounding box center [84, 145] width 71 height 17
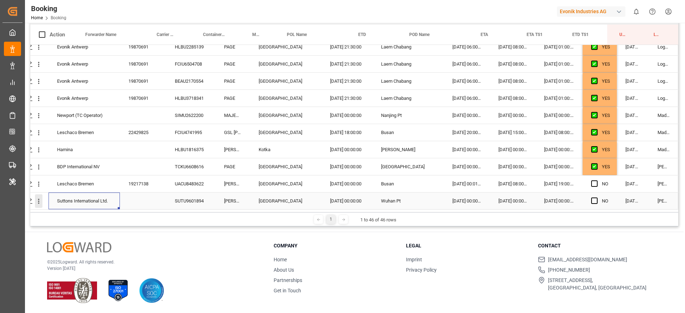
click at [35, 202] on icon "open menu" at bounding box center [38, 201] width 7 height 7
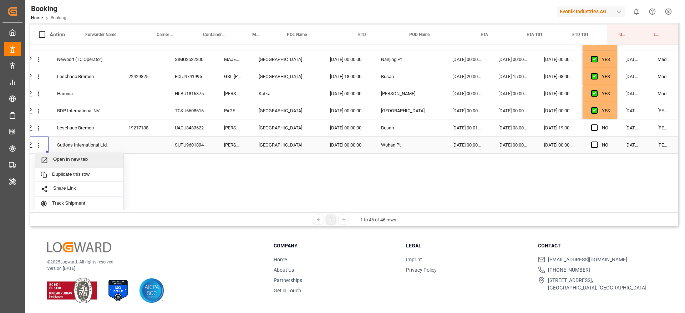
click at [72, 157] on span "Open in new tab" at bounding box center [85, 160] width 65 height 7
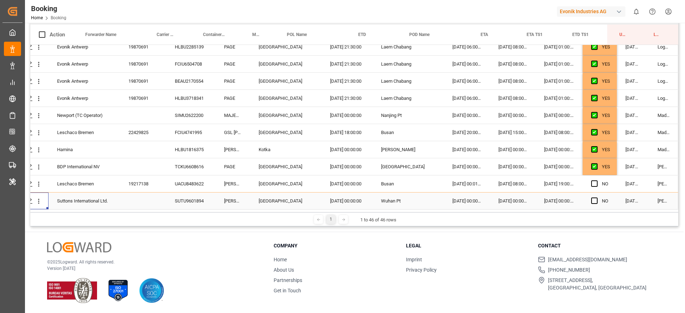
scroll to position [625, 27]
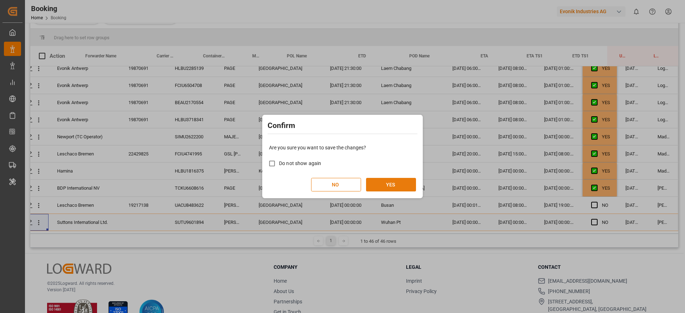
click at [400, 181] on button "YES" at bounding box center [391, 185] width 50 height 14
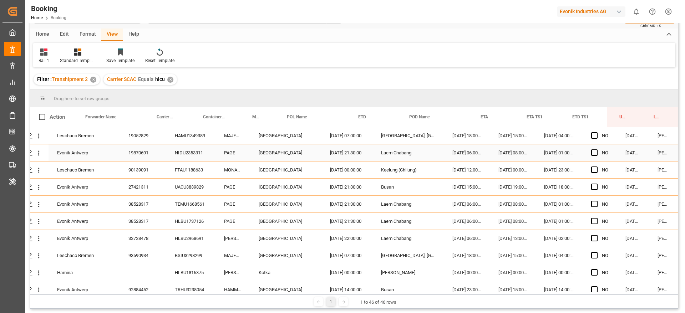
scroll to position [0, 0]
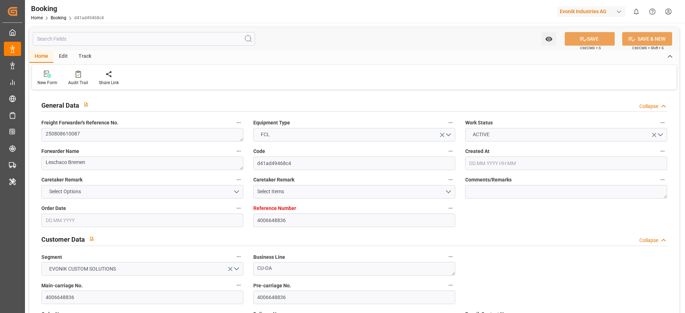
type input "4006648836"
type input "9708875"
type input "Hapag [PERSON_NAME]"
type input "Hapag [PERSON_NAME] Aktiengesellschaft"
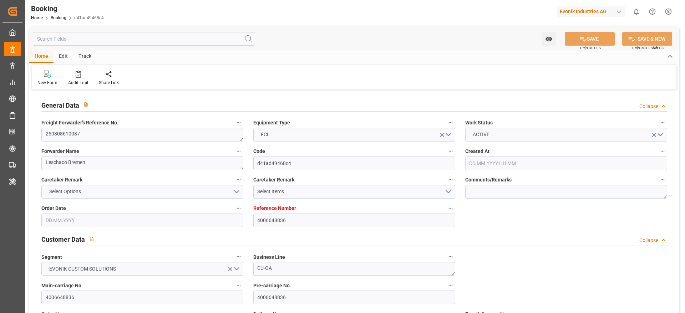
type input "NLRTM"
type input "TWKEL"
type input "SGSIN"
type input "TWKHH"
type input "0"
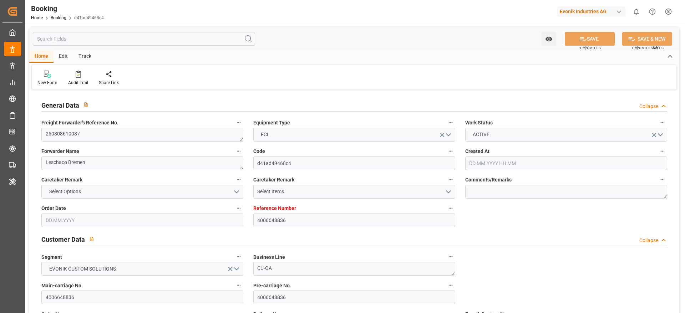
type input "DEHAM"
type input "TWKHH"
type input "9958523"
type input "[DATE] 07:44"
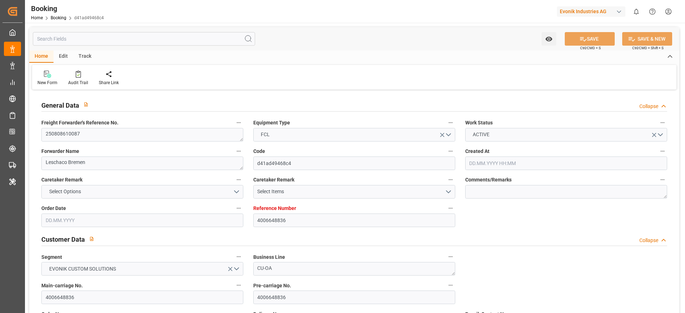
type input "[DATE]"
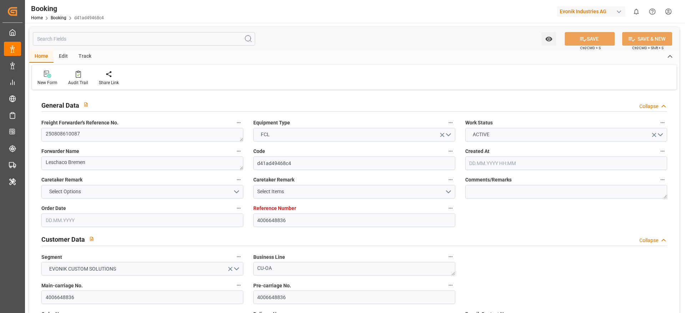
type input "[DATE] 00:00"
type input "[DATE] 07:48"
type input "[DATE] 19:59"
type input "[DATE] 14:00"
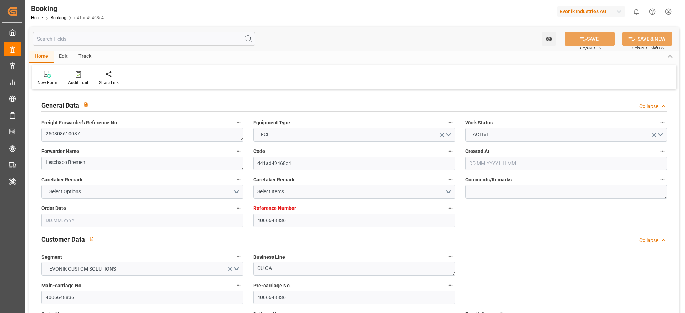
type input "[DATE] 00:00"
type input "[DATE] 20:30"
type input "[DATE] 00:00"
type input "[DATE] 21:42"
type input "[DATE] 11:00"
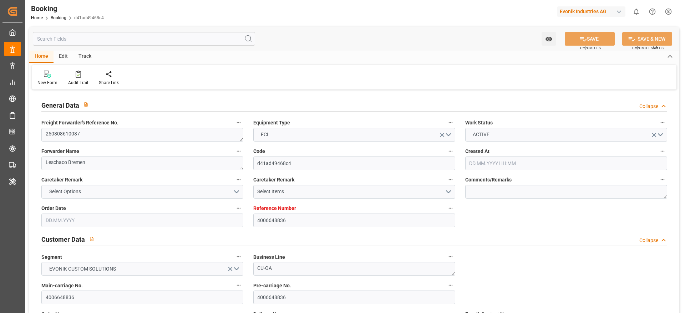
type input "[DATE] 00:00"
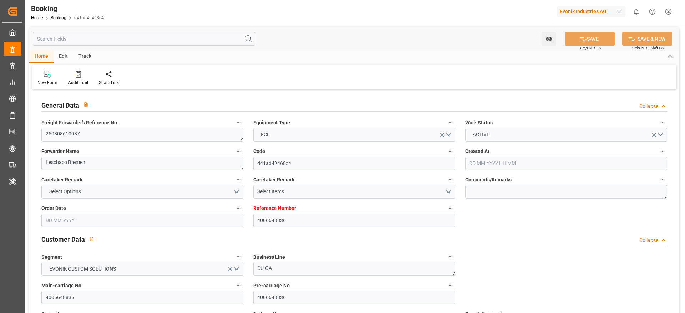
type input "[DATE]"
type input "[DATE] 18:11"
type input "[DATE]"
type input "[DATE] 17:44"
type input "[DATE] 12:00"
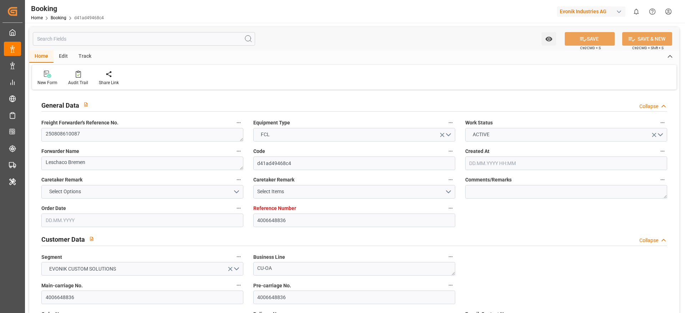
type input "[DATE] 12:00"
type input "[DATE] 02:08"
type input "[DATE] 08:11"
type input "[DATE] 20:30"
type input "[DATE] 21:31"
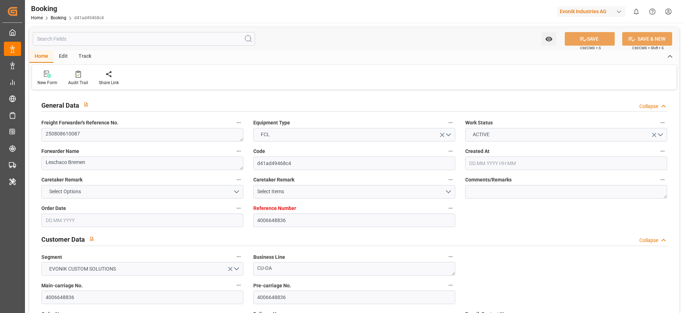
type input "[DATE] 21:42"
type input "[DATE] 09:53"
type input "[DATE] 11:00"
type input "[DATE] 14:00"
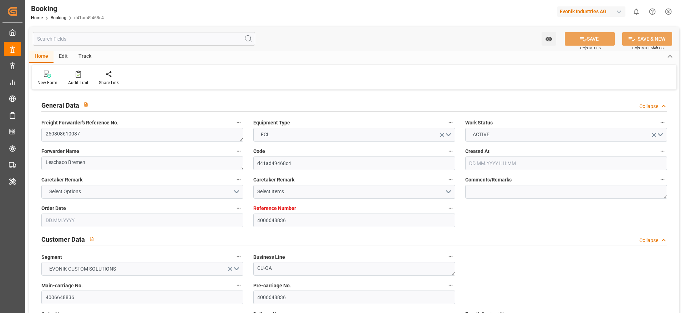
type input "[DATE] 04:13"
type input "[DATE] 14:01"
type input "[DATE] 04:13"
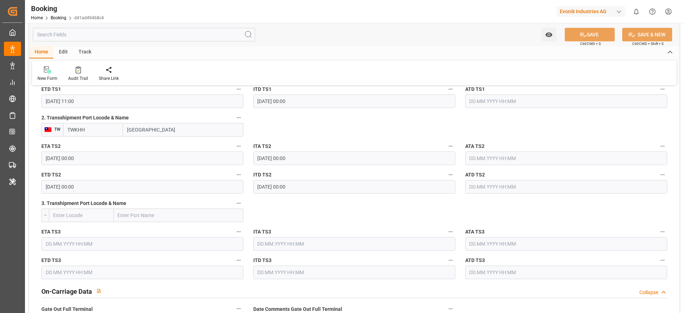
scroll to position [749, 0]
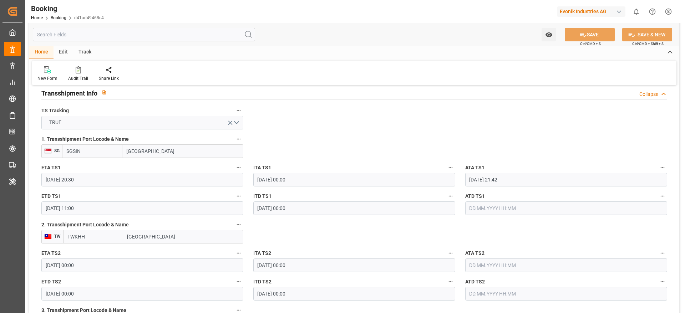
click at [112, 154] on input "SGSIN" at bounding box center [92, 152] width 60 height 14
click at [86, 165] on span "SGSIN - Singapore" at bounding box center [91, 170] width 48 height 13
type input "SGSIN"
type input "Singapore"
click at [105, 240] on input "TWKHH" at bounding box center [93, 237] width 60 height 14
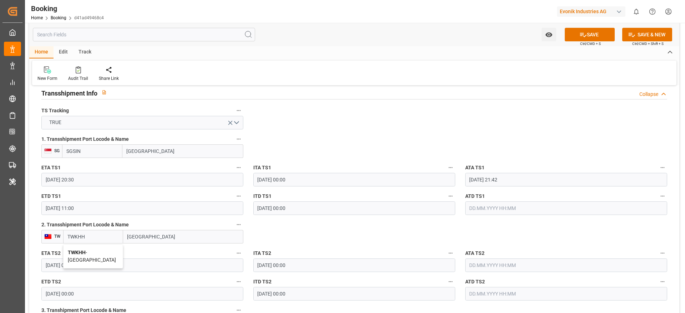
click at [89, 250] on span "TWKHH - Kaohsiung" at bounding box center [92, 256] width 48 height 13
type input "TWKHH"
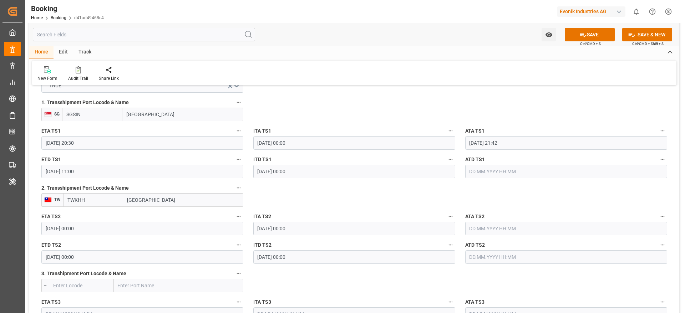
scroll to position [803, 0]
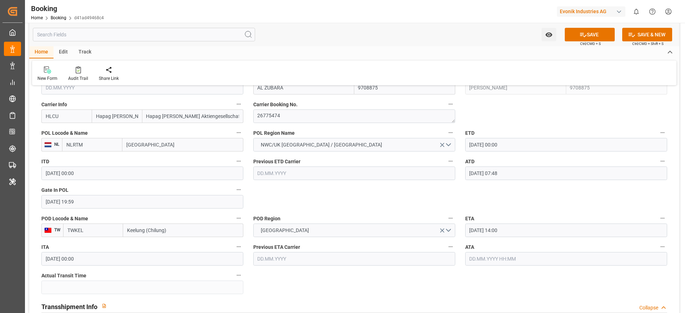
scroll to position [535, 0]
click at [528, 225] on input "01.09.2025 14:00" at bounding box center [566, 231] width 202 height 14
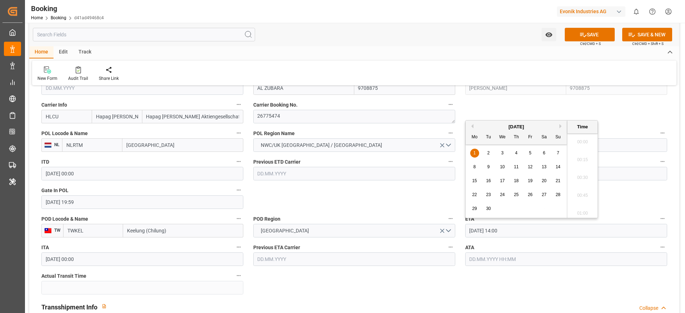
scroll to position [966, 0]
click at [484, 154] on div "2" at bounding box center [488, 153] width 9 height 9
click at [577, 150] on li "00:00" at bounding box center [582, 142] width 30 height 18
type input "02.09.2025 00:00"
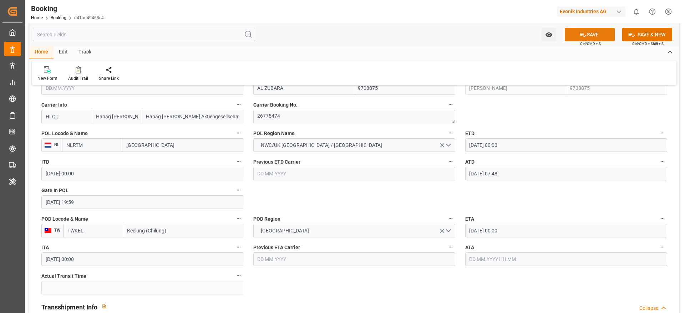
click at [574, 33] on button "SAVE" at bounding box center [590, 35] width 50 height 14
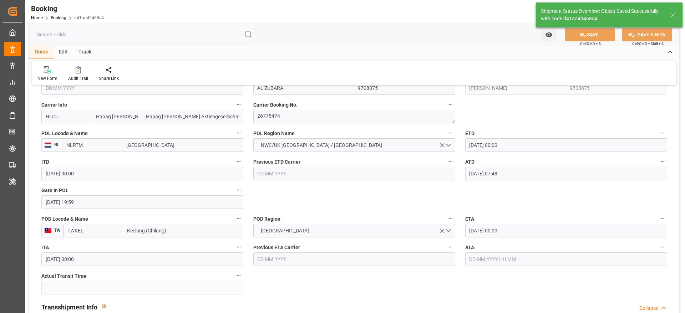
type textarea "[PERSON_NAME]"
type input "20.08.2025 07:35"
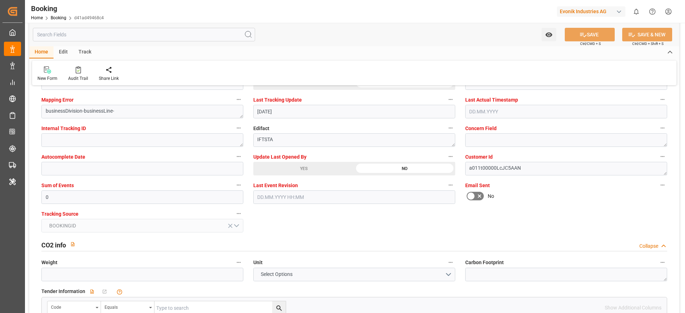
scroll to position [1284, 0]
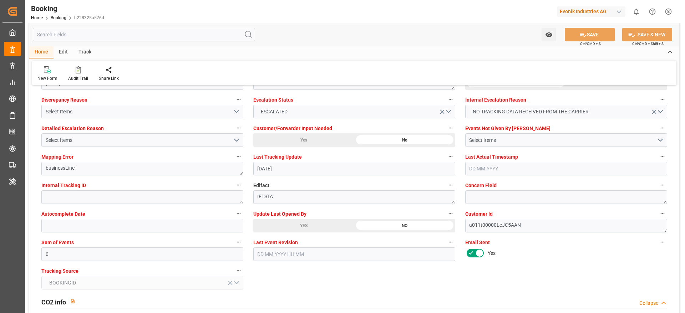
scroll to position [1338, 0]
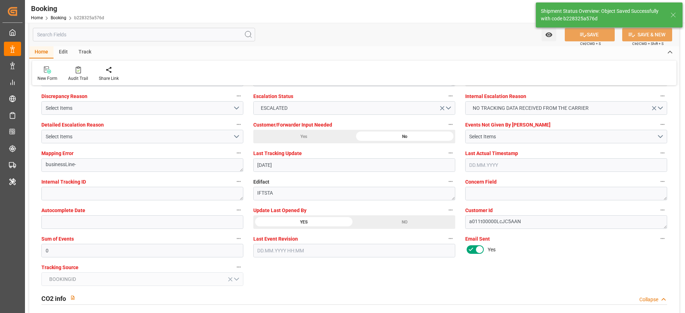
type input "[DATE] 07:40"
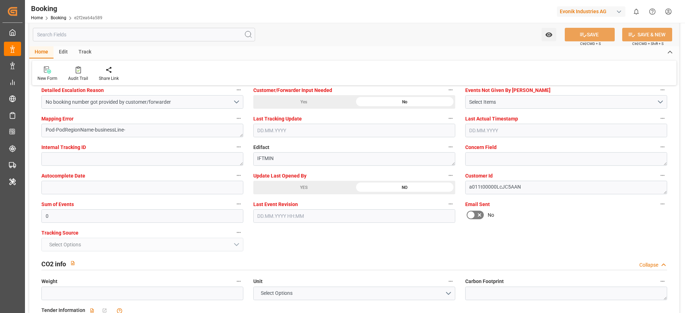
scroll to position [1392, 0]
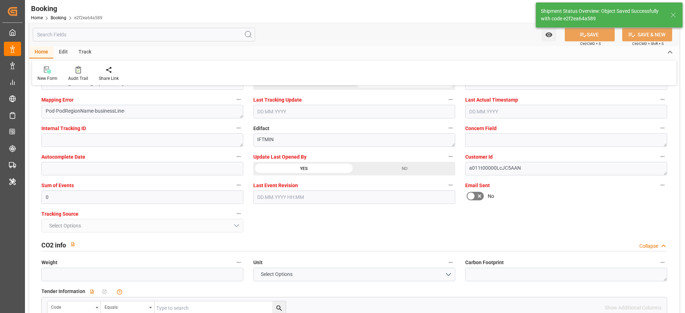
type input "[DATE] 07:40"
